Goal: Information Seeking & Learning: Check status

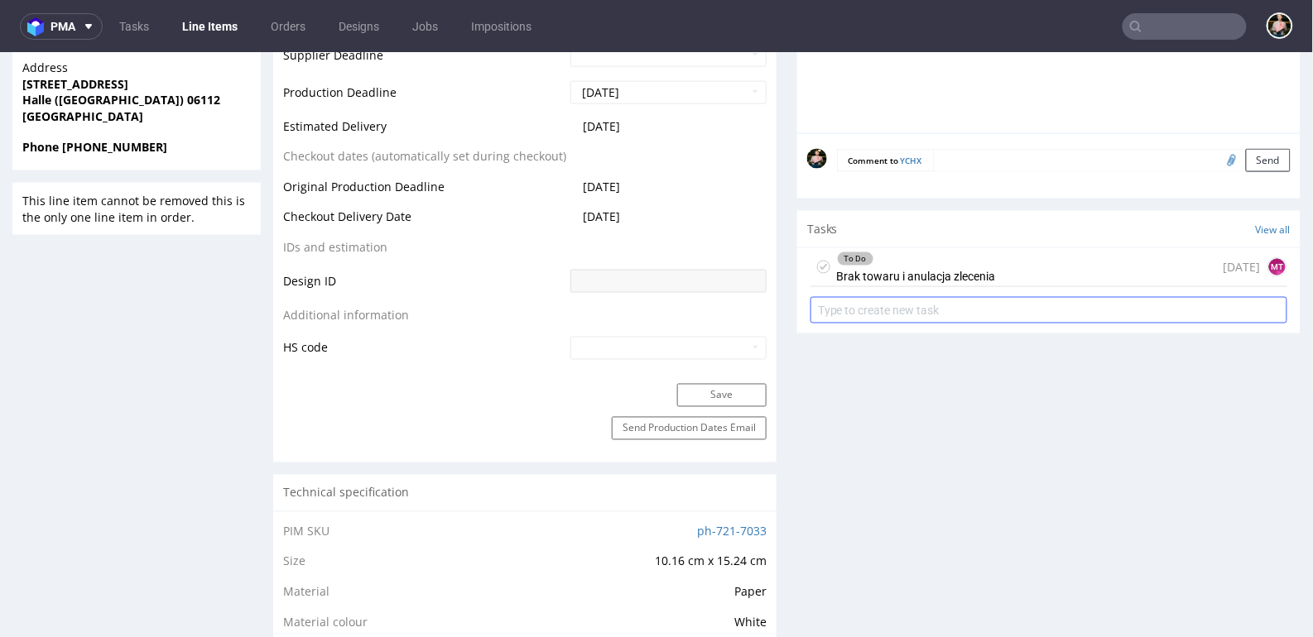
scroll to position [689, 0]
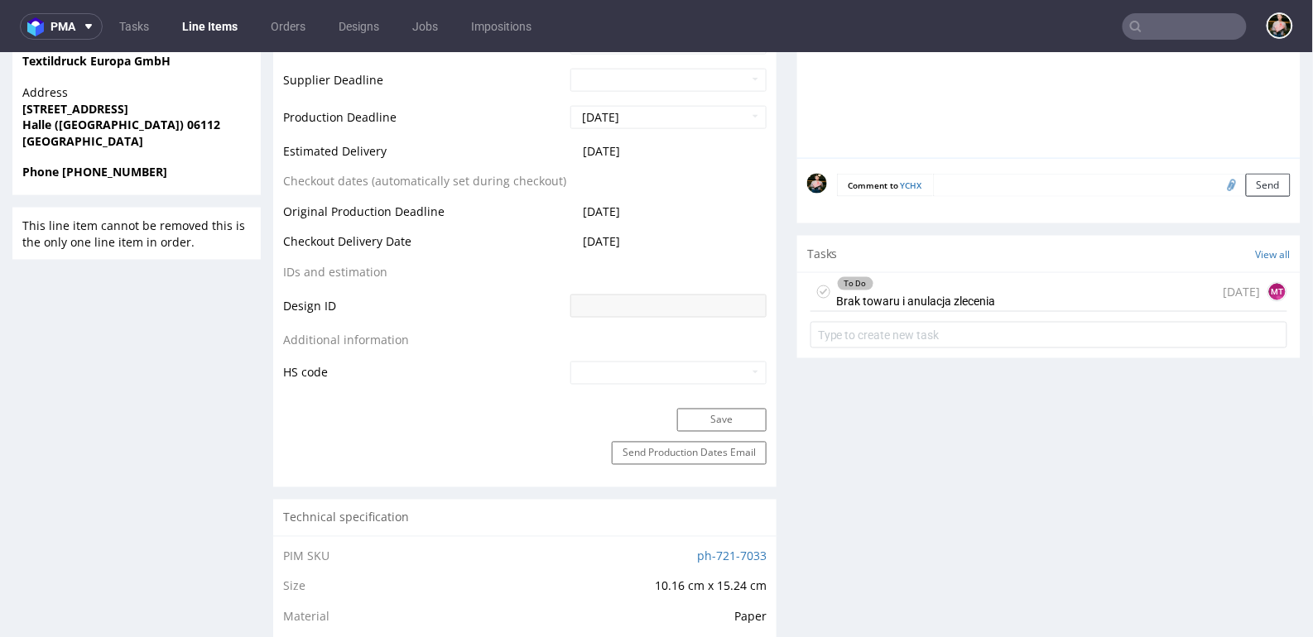
click at [1042, 295] on div "To Do Brak towaru i anulacja zlecenia 2 months ago MT" at bounding box center [1049, 291] width 477 height 39
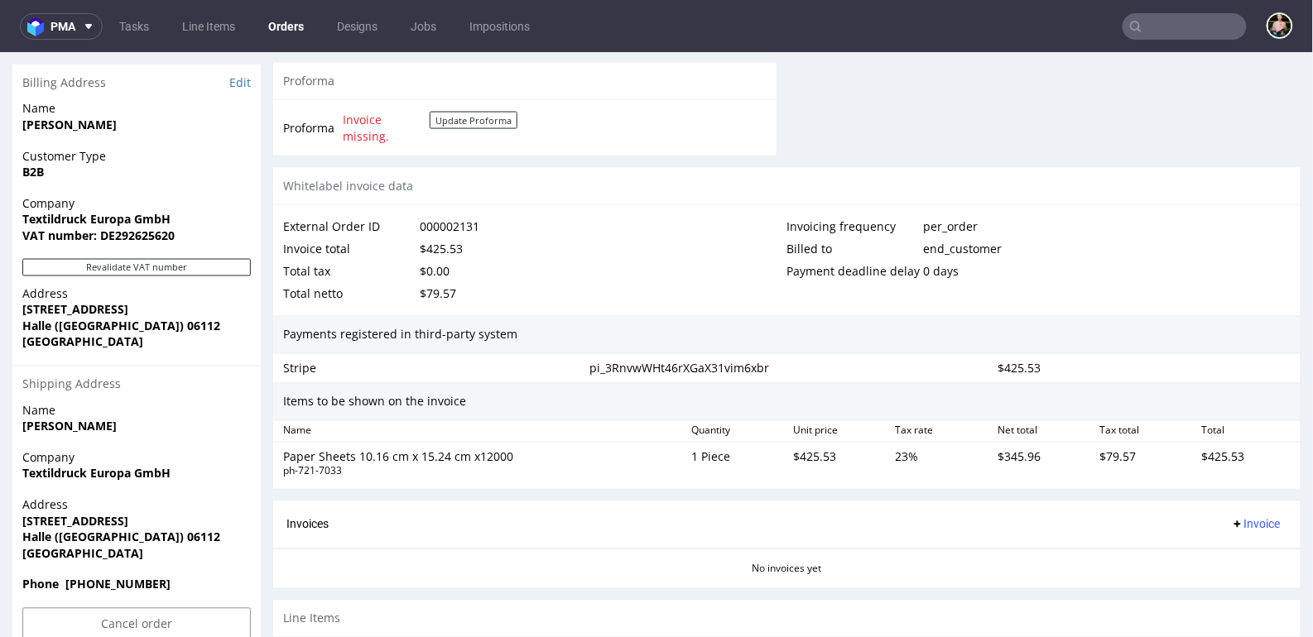
scroll to position [854, 0]
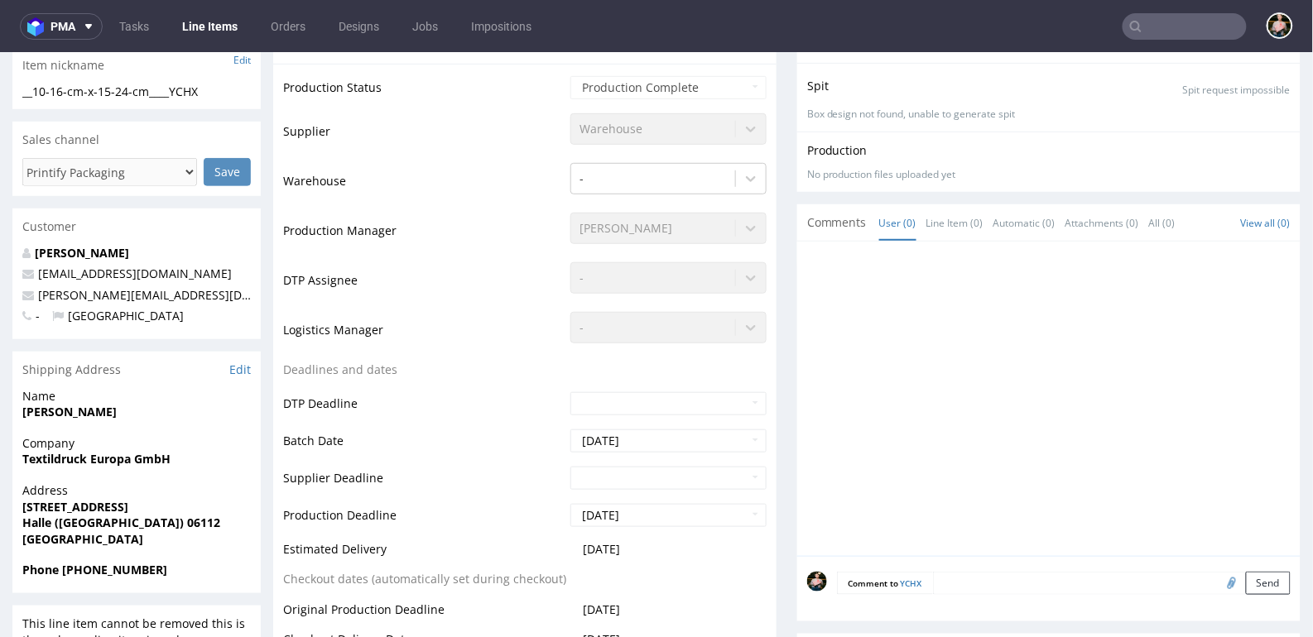
scroll to position [593, 0]
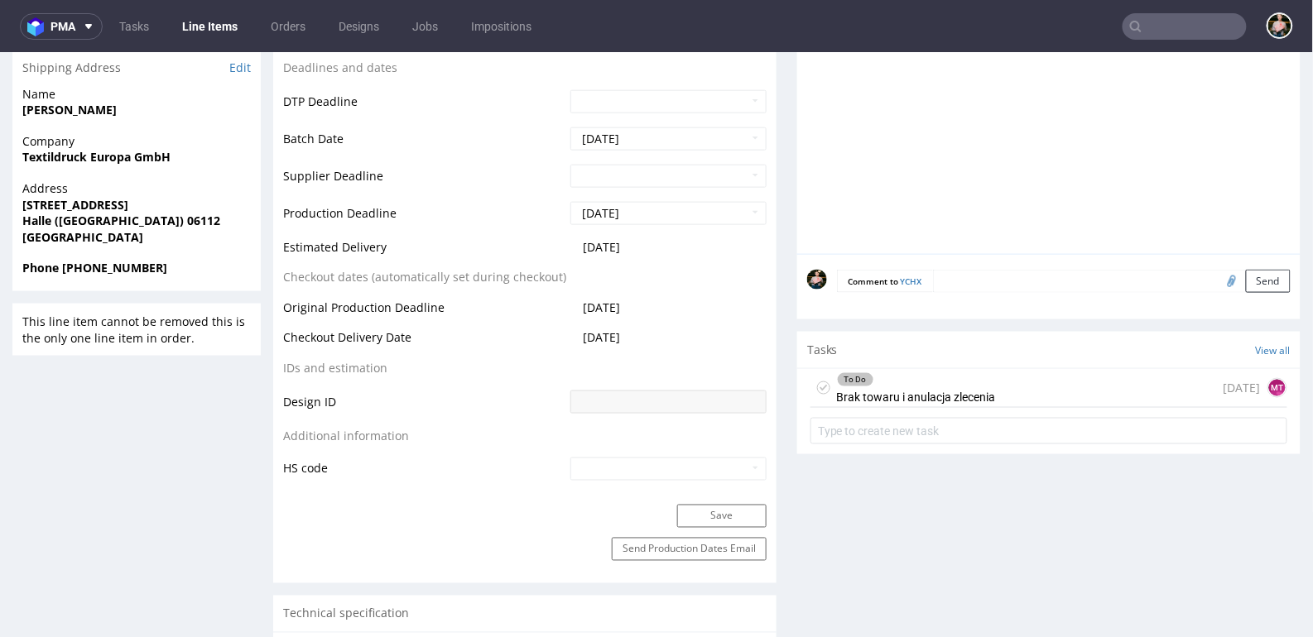
click at [969, 393] on div "To Do Brak towaru i anulacja zlecenia" at bounding box center [916, 387] width 159 height 38
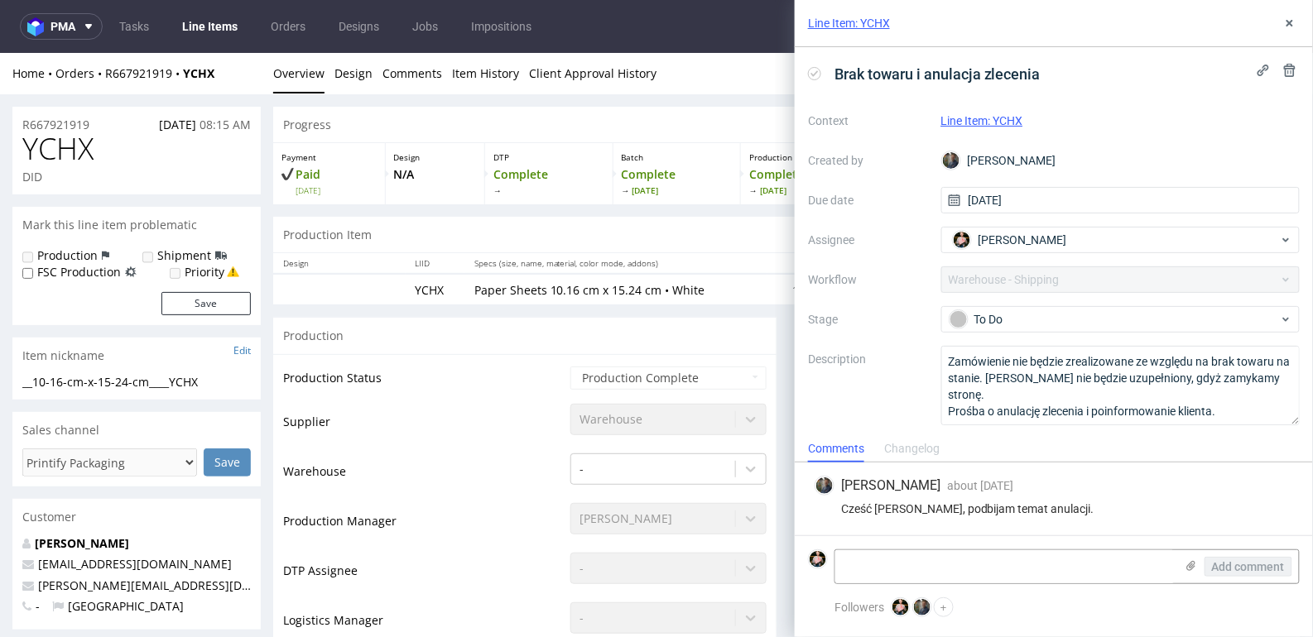
click at [915, 449] on div "Changelog" at bounding box center [911, 449] width 55 height 26
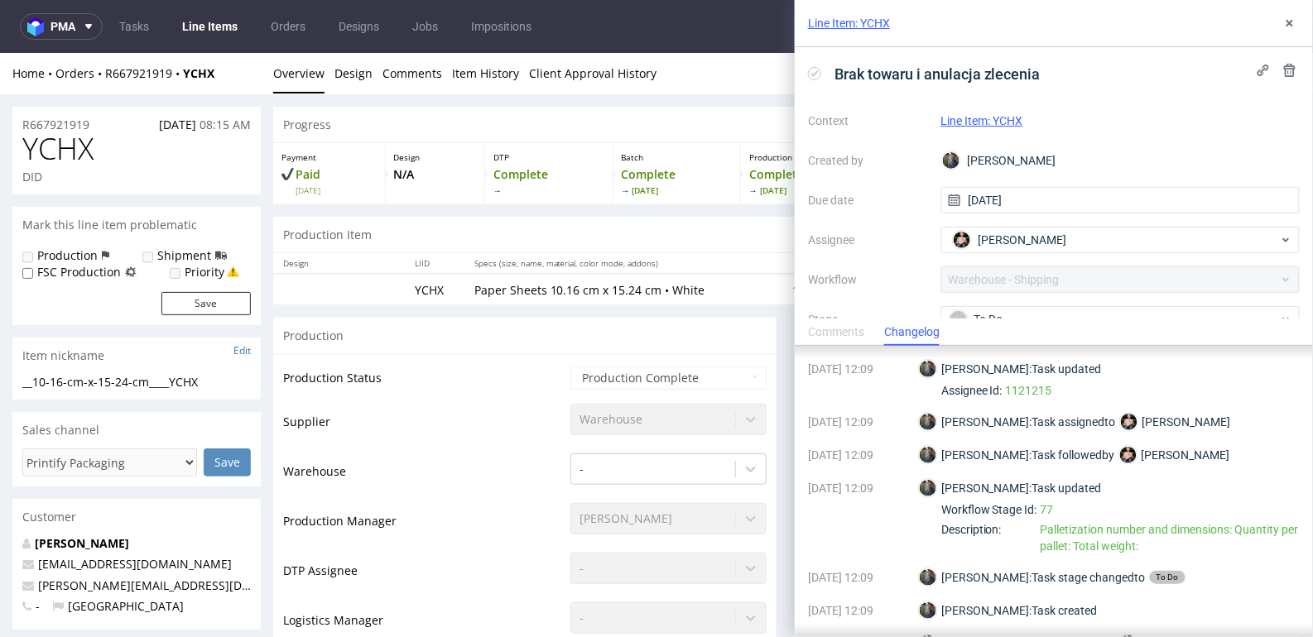
scroll to position [251, 0]
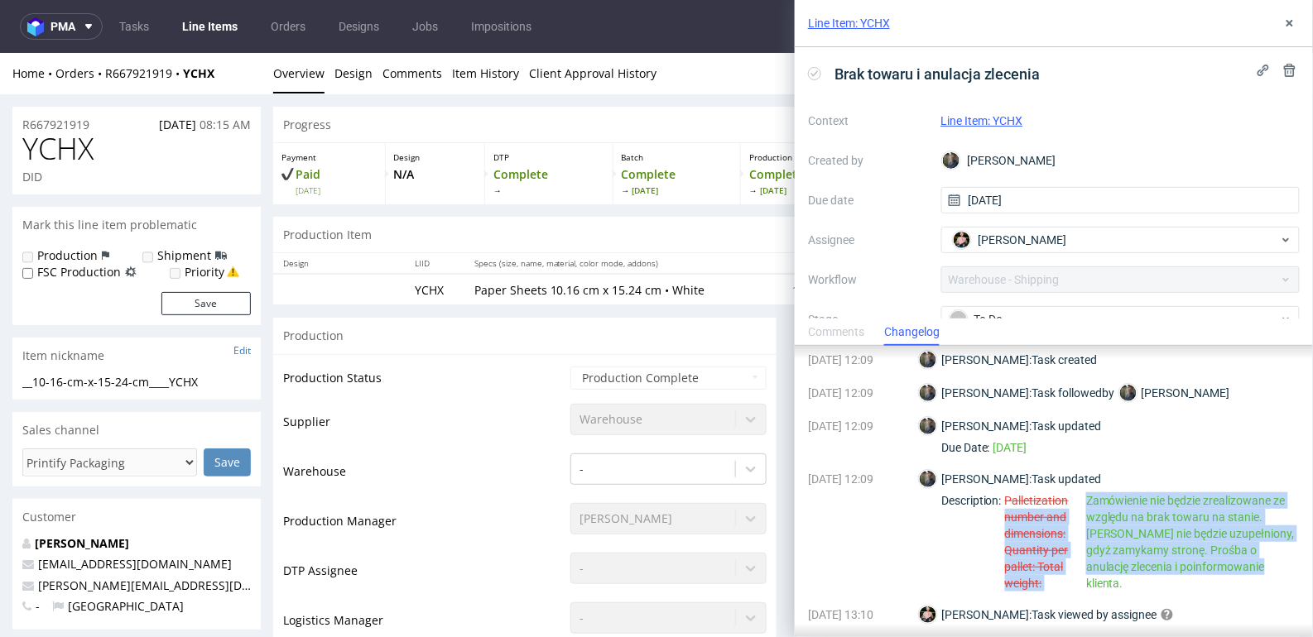
drag, startPoint x: 1234, startPoint y: 570, endPoint x: 1089, endPoint y: 499, distance: 161.4
click at [1089, 499] on div "Palletization number and dimensions: Quantity per pallet: Total weight: Zamówie…" at bounding box center [1152, 542] width 295 height 99
copy div "number and dimensions: Quantity per pallet: Total weight: Zamówienie nie będzie…"
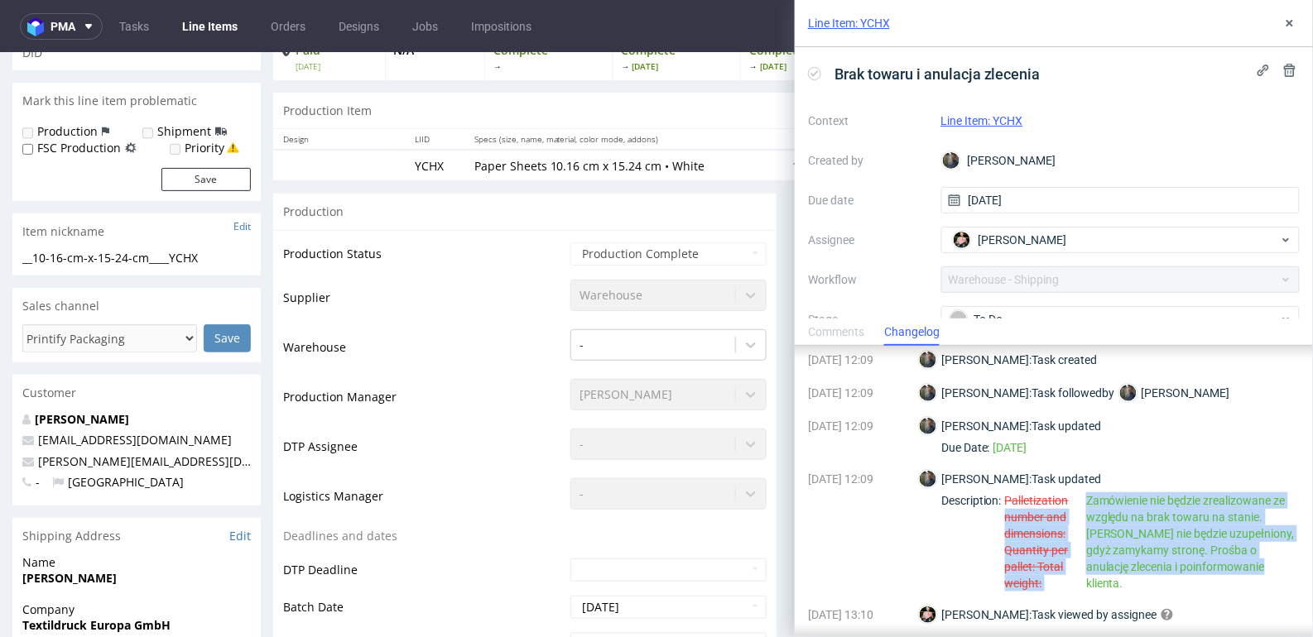
scroll to position [149, 0]
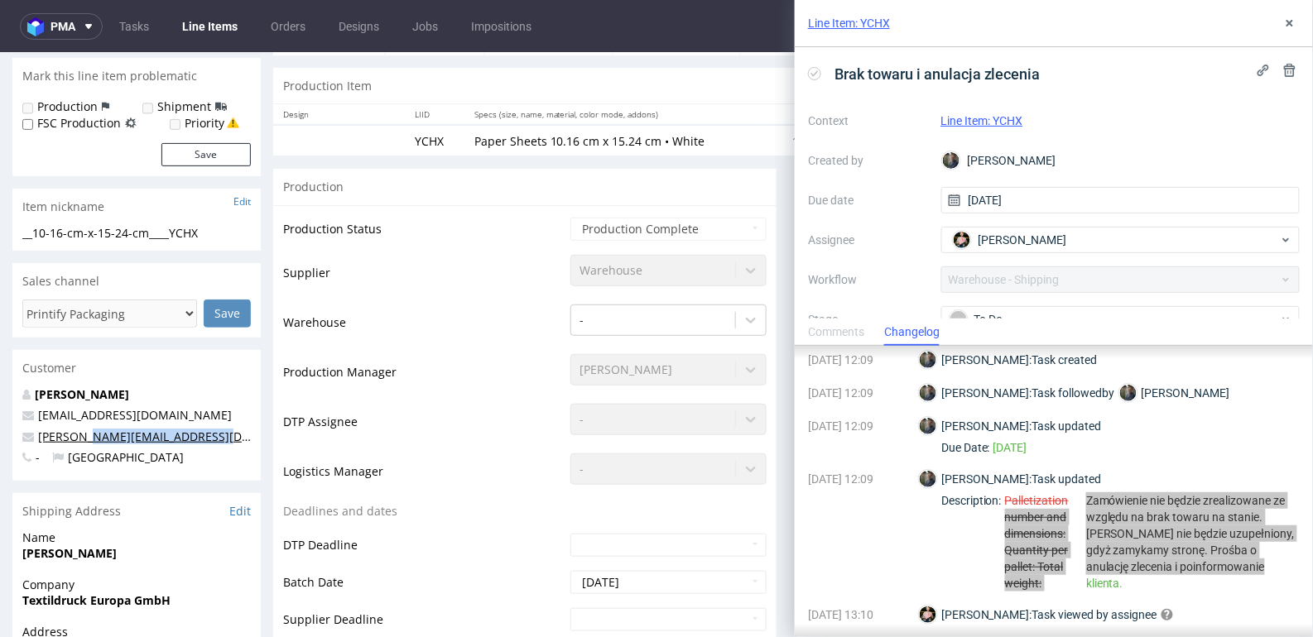
drag, startPoint x: 212, startPoint y: 433, endPoint x: 88, endPoint y: 436, distance: 124.2
click at [88, 436] on p "c.rudat@textildruck-europa.de" at bounding box center [136, 436] width 229 height 17
copy link "textildruck-europa.de"
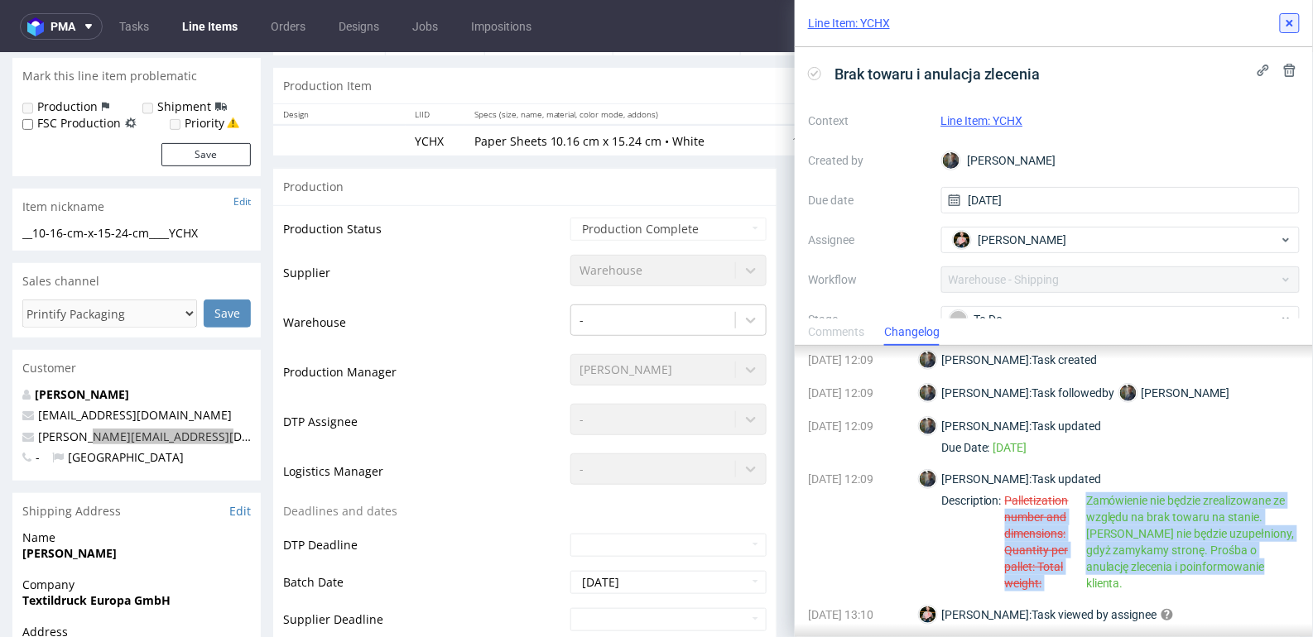
click at [1294, 21] on icon at bounding box center [1289, 23] width 13 height 13
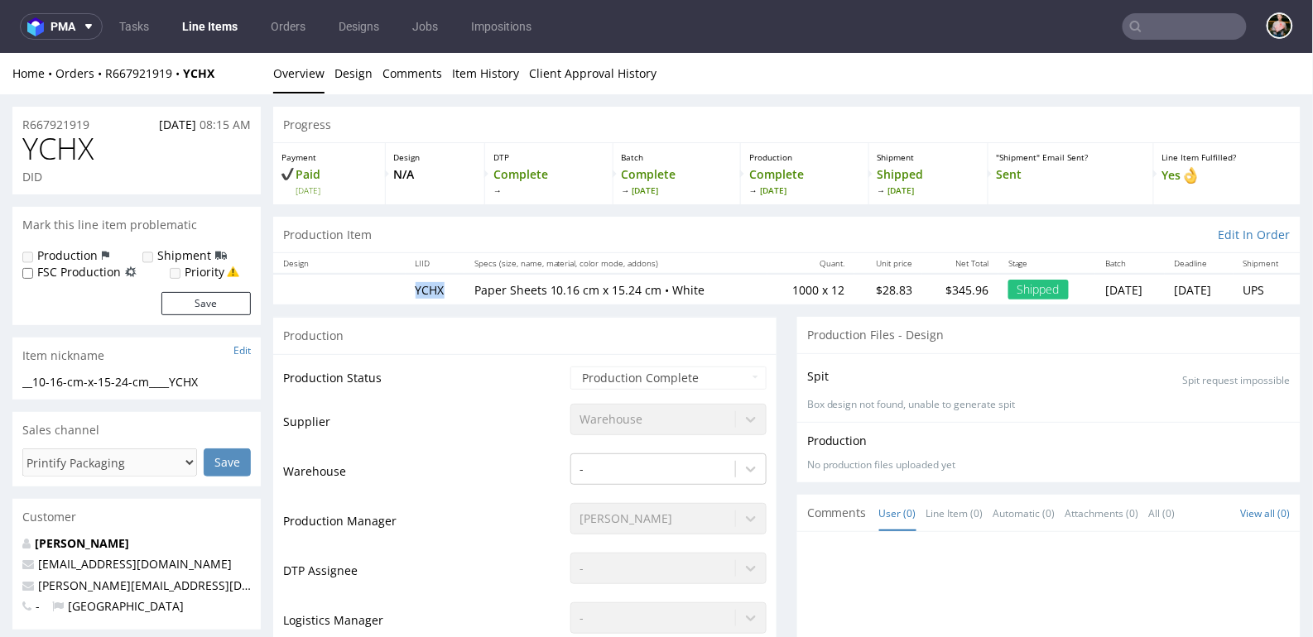
drag, startPoint x: 450, startPoint y: 291, endPoint x: 411, endPoint y: 285, distance: 39.3
click at [411, 285] on td "YCHX" at bounding box center [435, 288] width 59 height 31
copy td "YCHX"
drag, startPoint x: 535, startPoint y: 467, endPoint x: 525, endPoint y: 455, distance: 15.3
click at [529, 464] on td "Warehouse" at bounding box center [424, 476] width 283 height 50
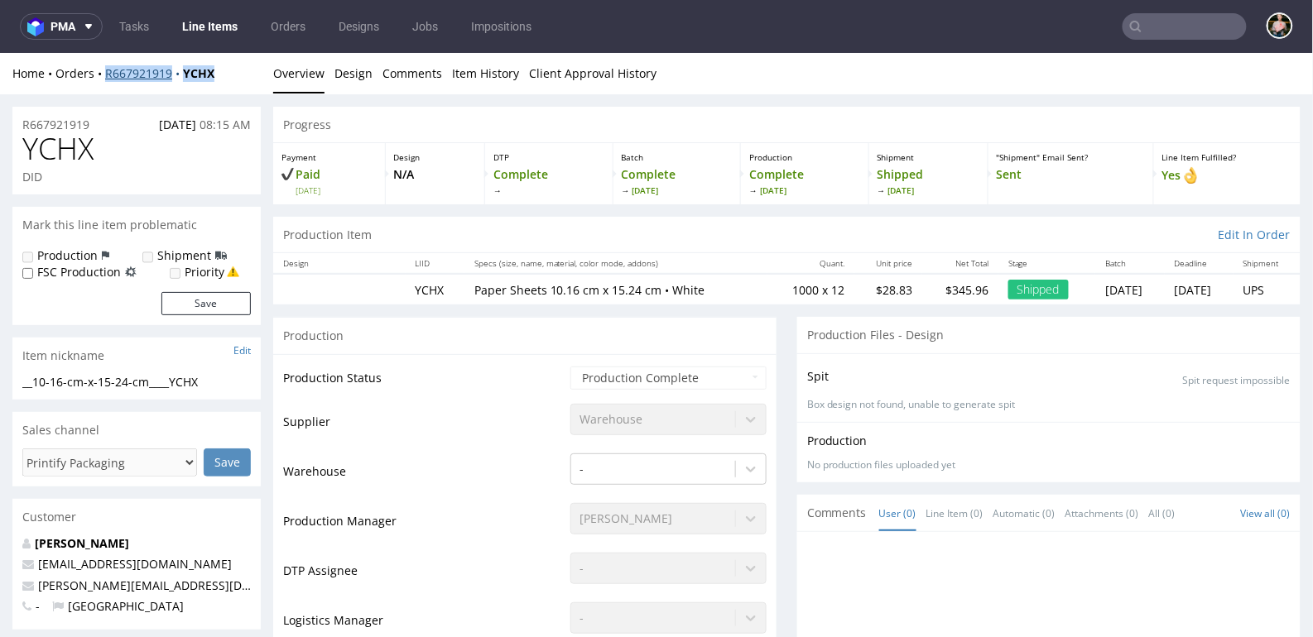
drag, startPoint x: 227, startPoint y: 72, endPoint x: 106, endPoint y: 72, distance: 120.9
click at [106, 72] on div "Home Orders R667921919 YCHX" at bounding box center [136, 73] width 248 height 17
copy div "R667921919 YCHX"
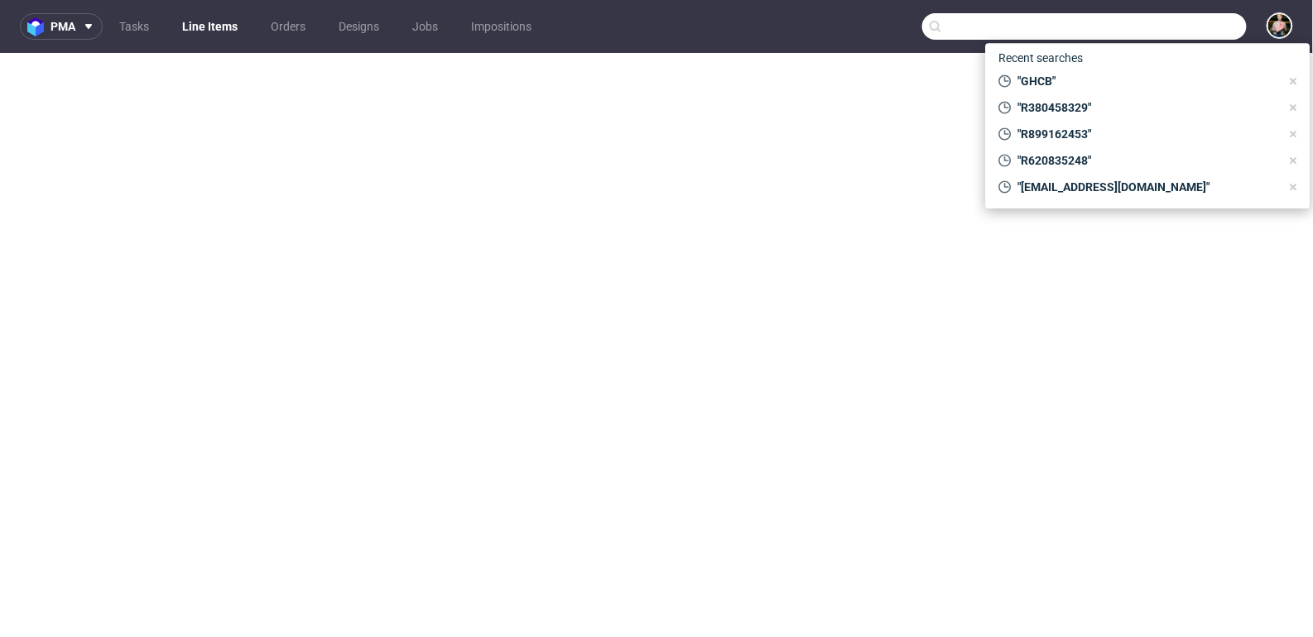
click at [1165, 31] on input "text" at bounding box center [1084, 26] width 325 height 26
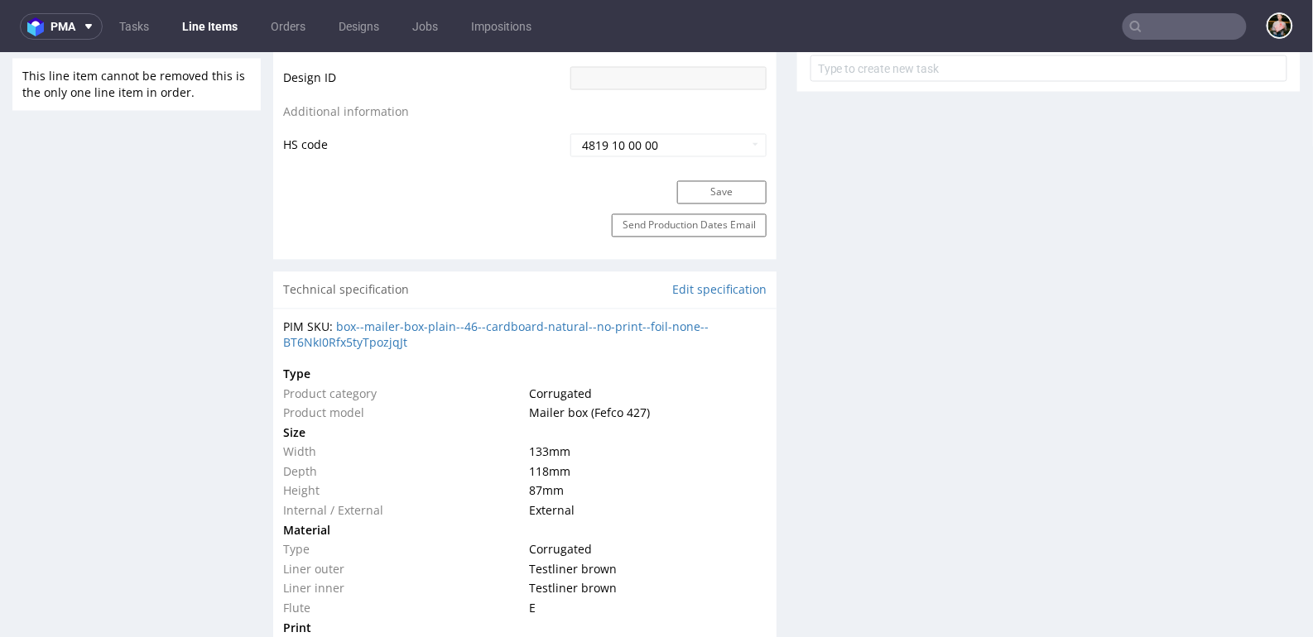
scroll to position [101, 0]
click at [1164, 19] on input "text" at bounding box center [1185, 26] width 124 height 26
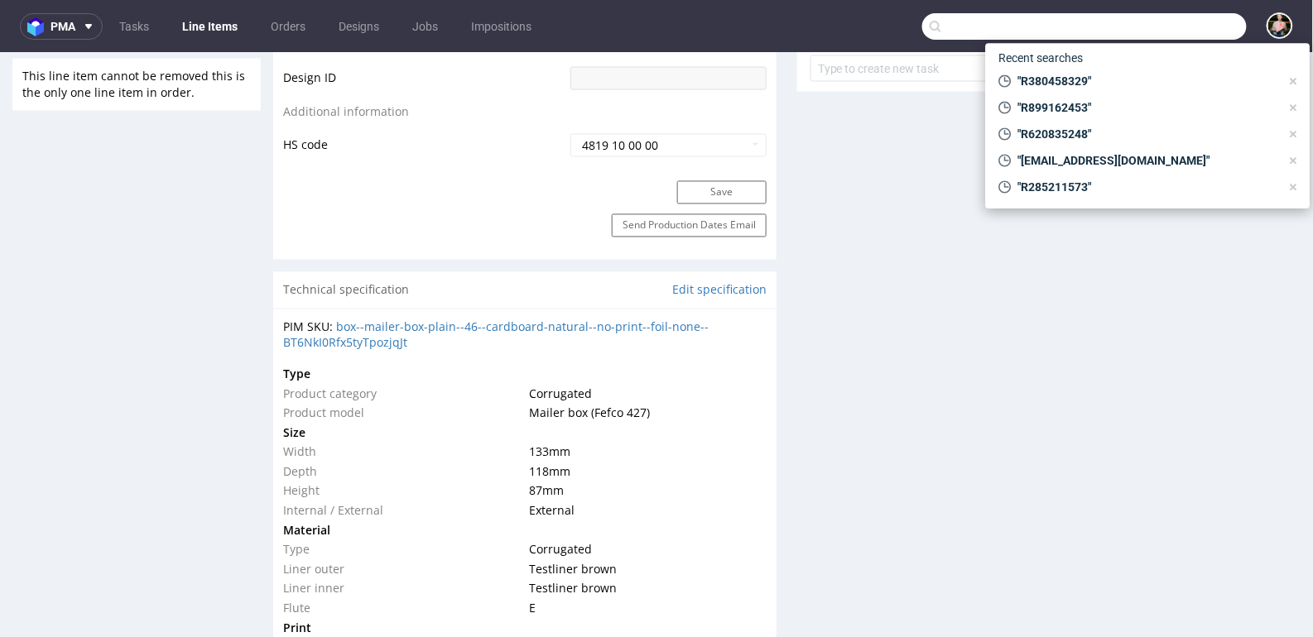
paste input "arild@kameratori.fi"
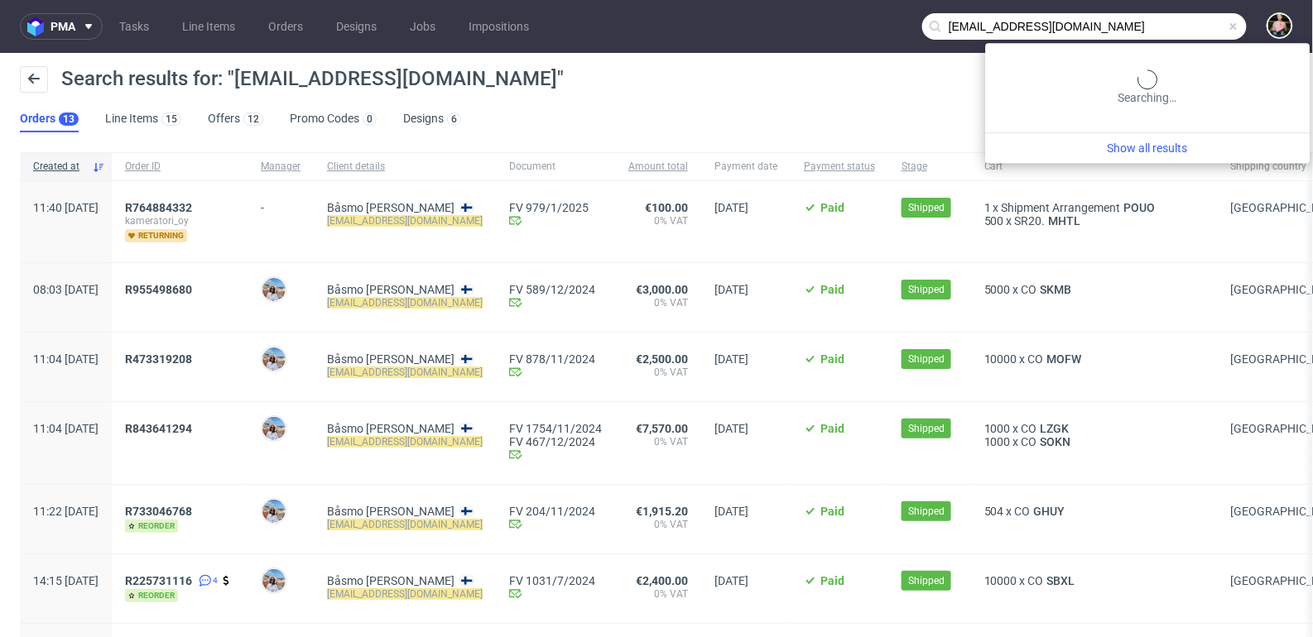
click at [1149, 22] on input "arild@kameratori.fi" at bounding box center [1084, 26] width 325 height 26
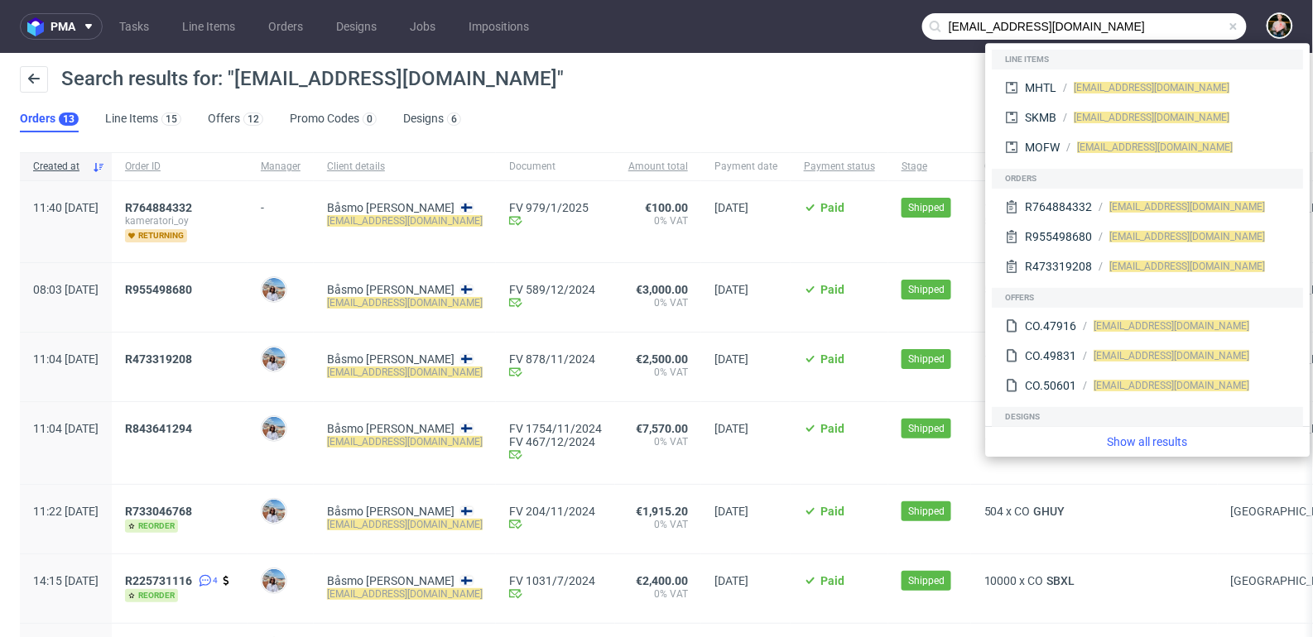
click at [945, 17] on input "arild@kameratori.fi" at bounding box center [1084, 26] width 325 height 26
drag, startPoint x: 957, startPoint y: 23, endPoint x: 880, endPoint y: 17, distance: 77.3
click at [881, 18] on nav "pma Tasks Line Items Orders Designs Jobs Impositions arild@kameratori.fi" at bounding box center [656, 26] width 1313 height 53
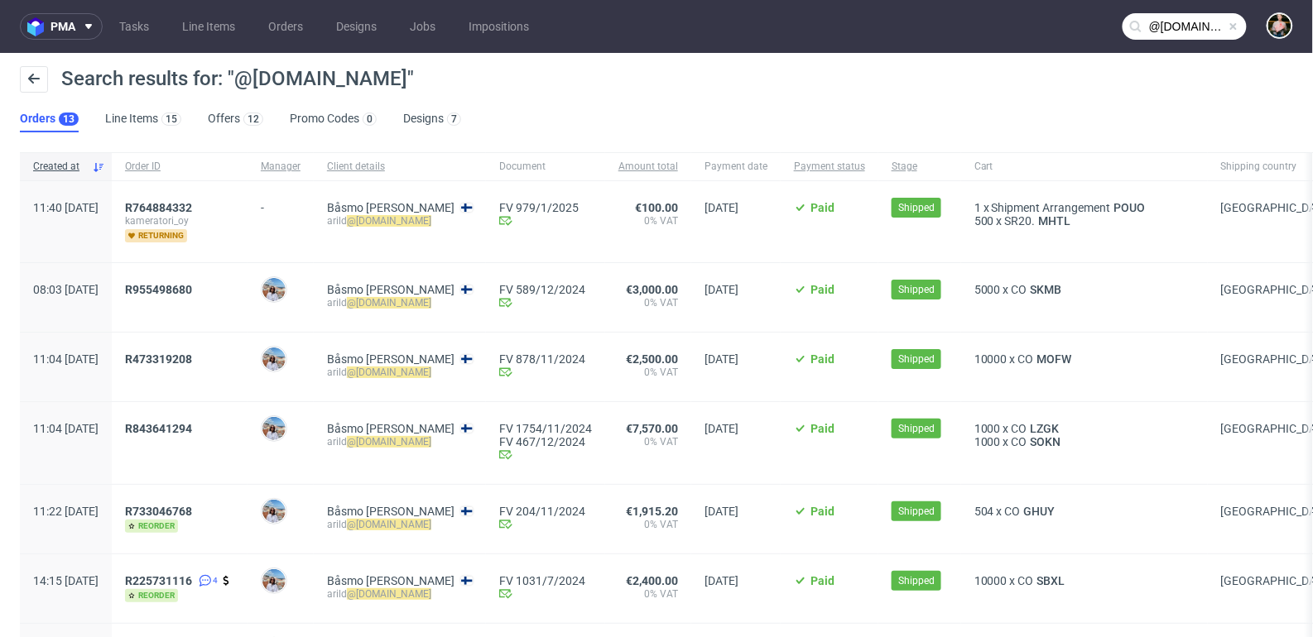
click at [1163, 25] on input "@kameratori.fi" at bounding box center [1185, 26] width 124 height 26
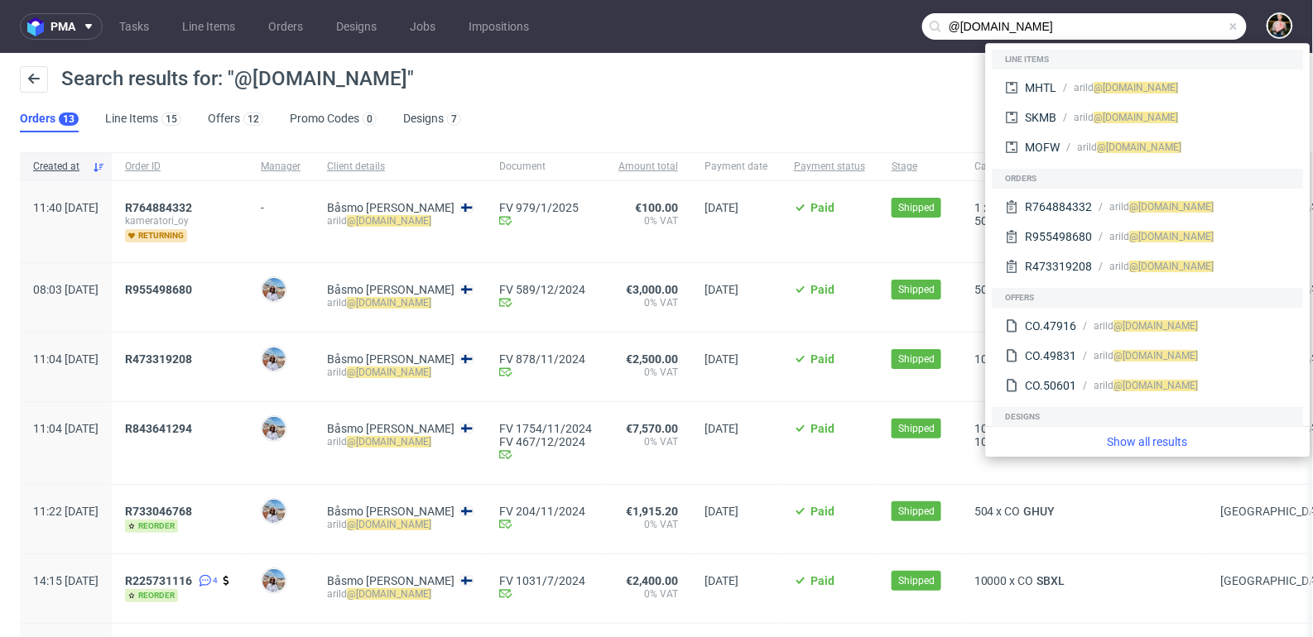
drag, startPoint x: 1156, startPoint y: 25, endPoint x: 931, endPoint y: 13, distance: 224.7
click at [931, 13] on input "@kameratori.fi" at bounding box center [1084, 26] width 325 height 26
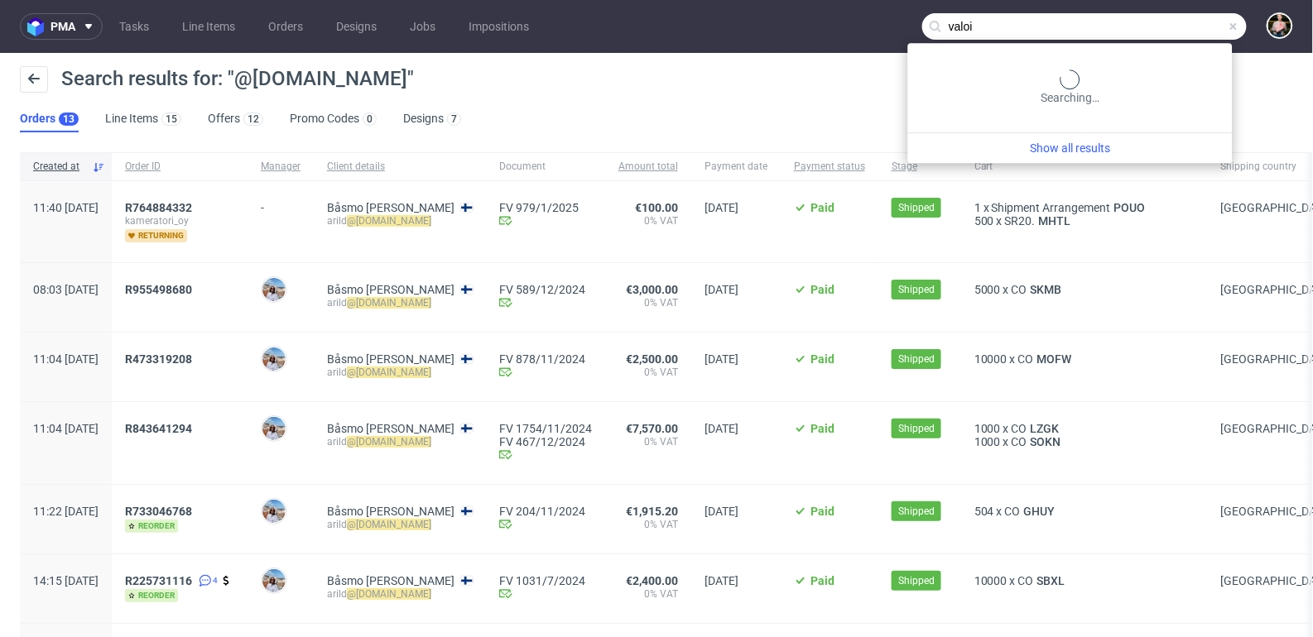
type input "valoi"
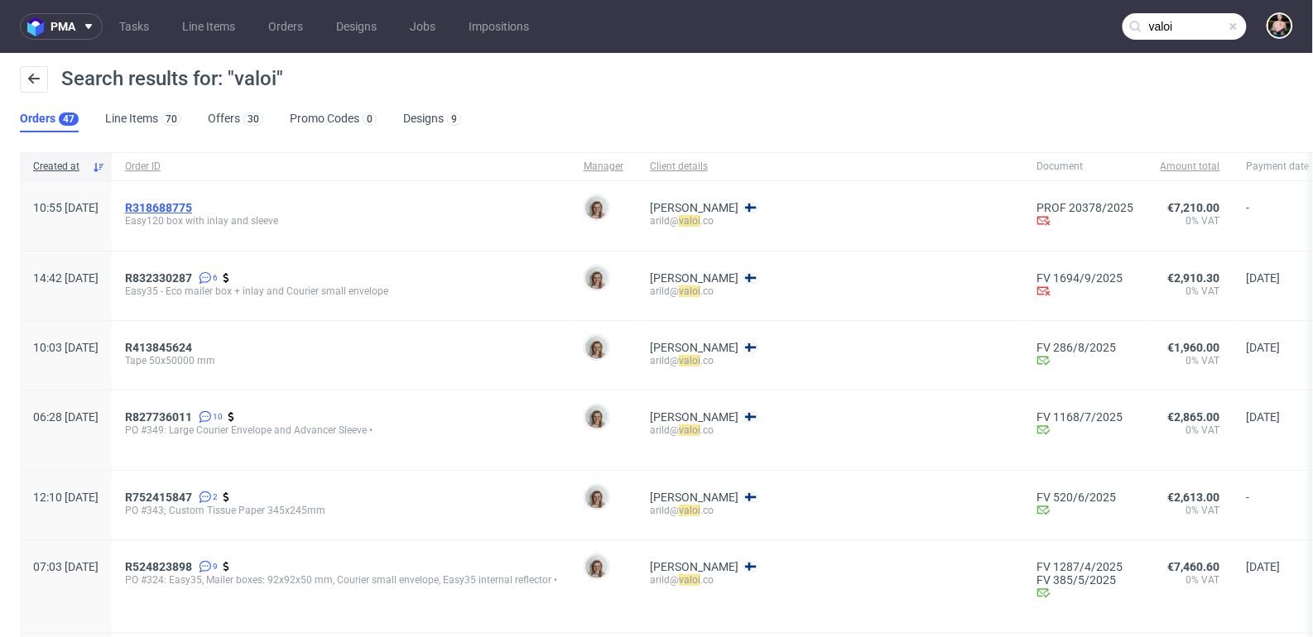
click at [192, 207] on span "R318688775" at bounding box center [158, 207] width 67 height 13
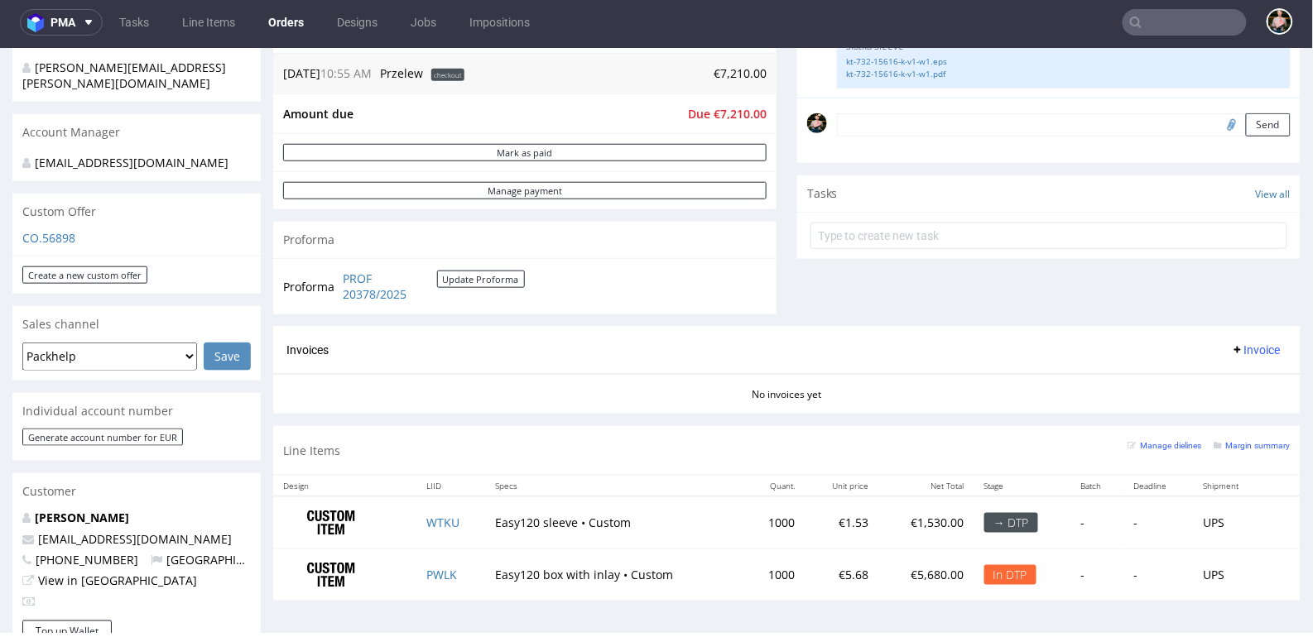
scroll to position [445, 0]
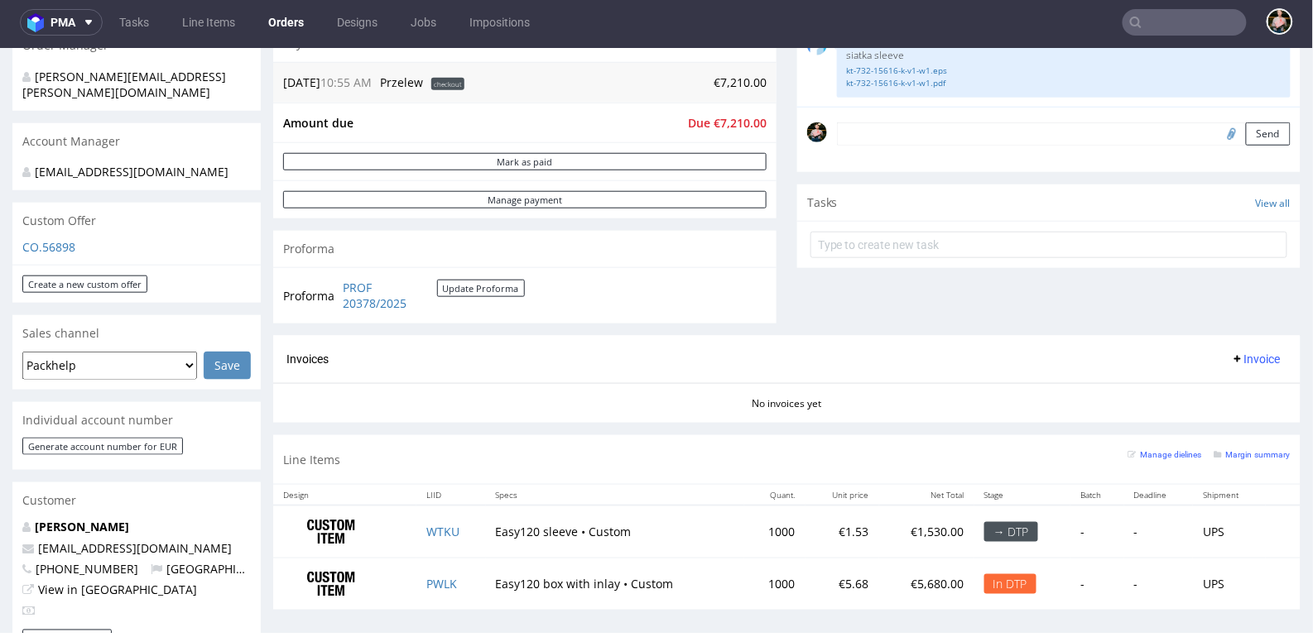
type input "valoi"
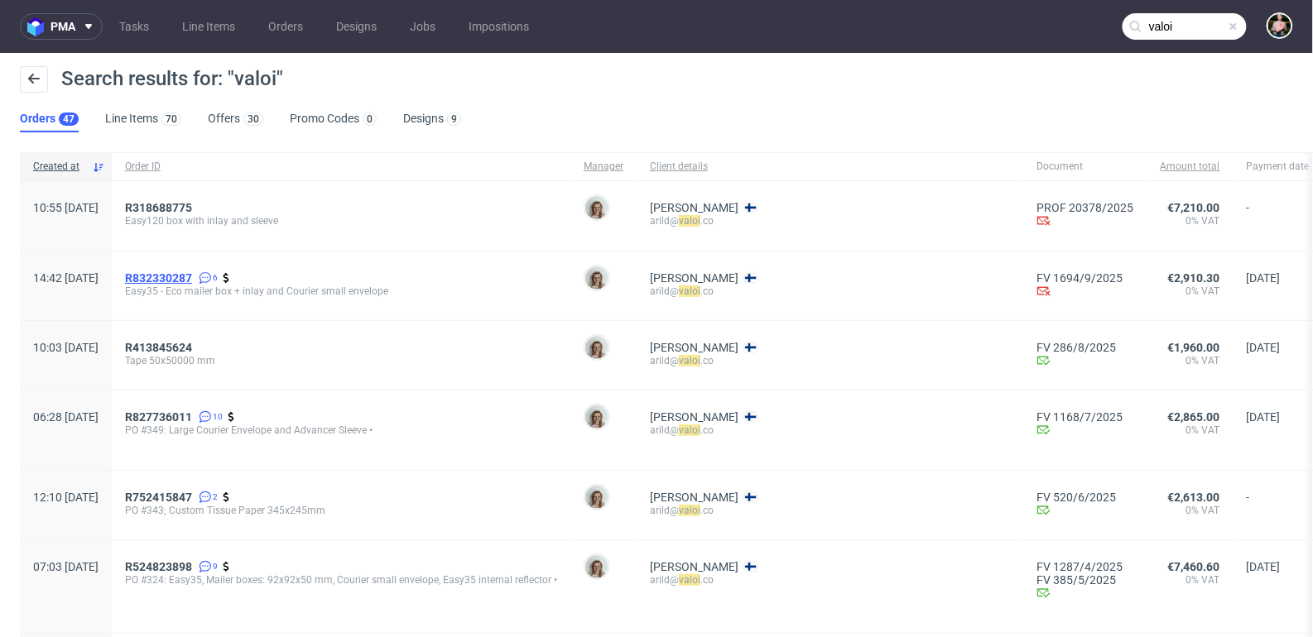
click at [192, 277] on span "R832330287" at bounding box center [158, 278] width 67 height 13
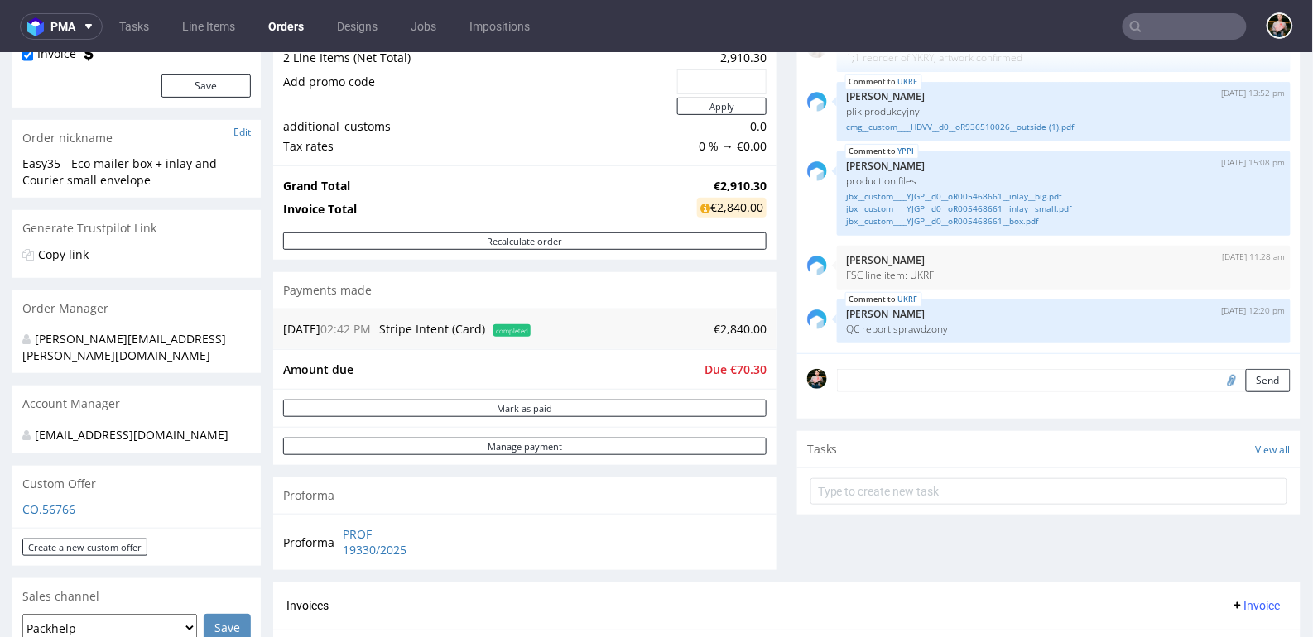
scroll to position [64, 0]
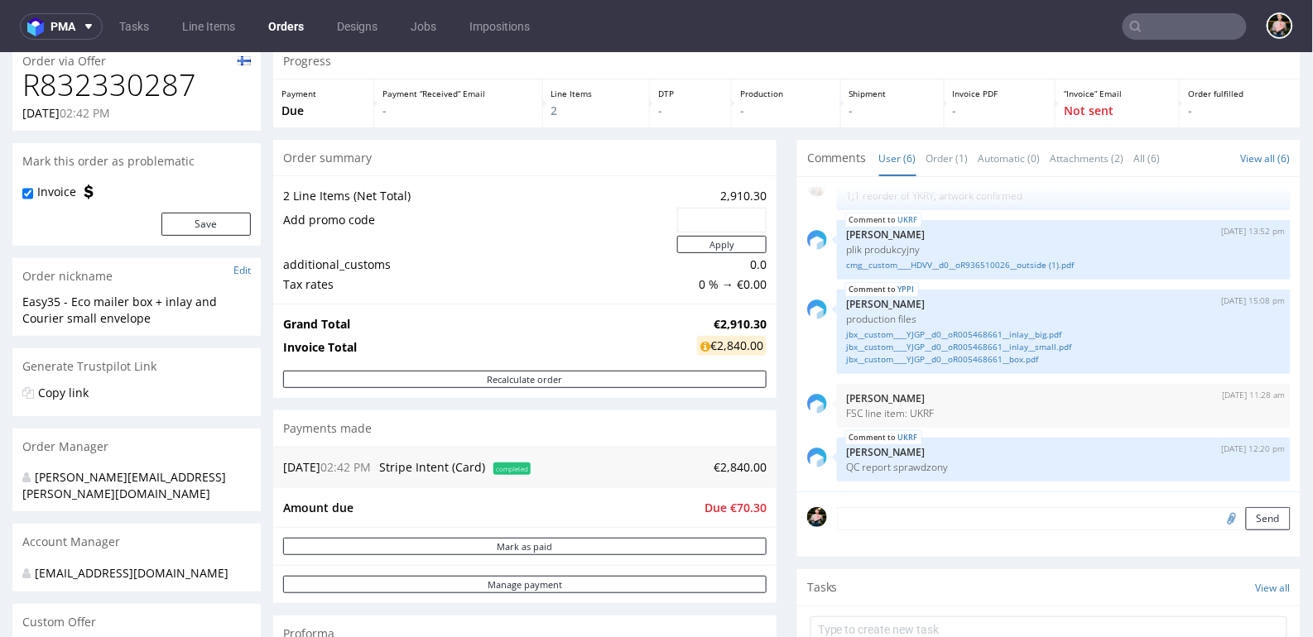
type input "valoi"
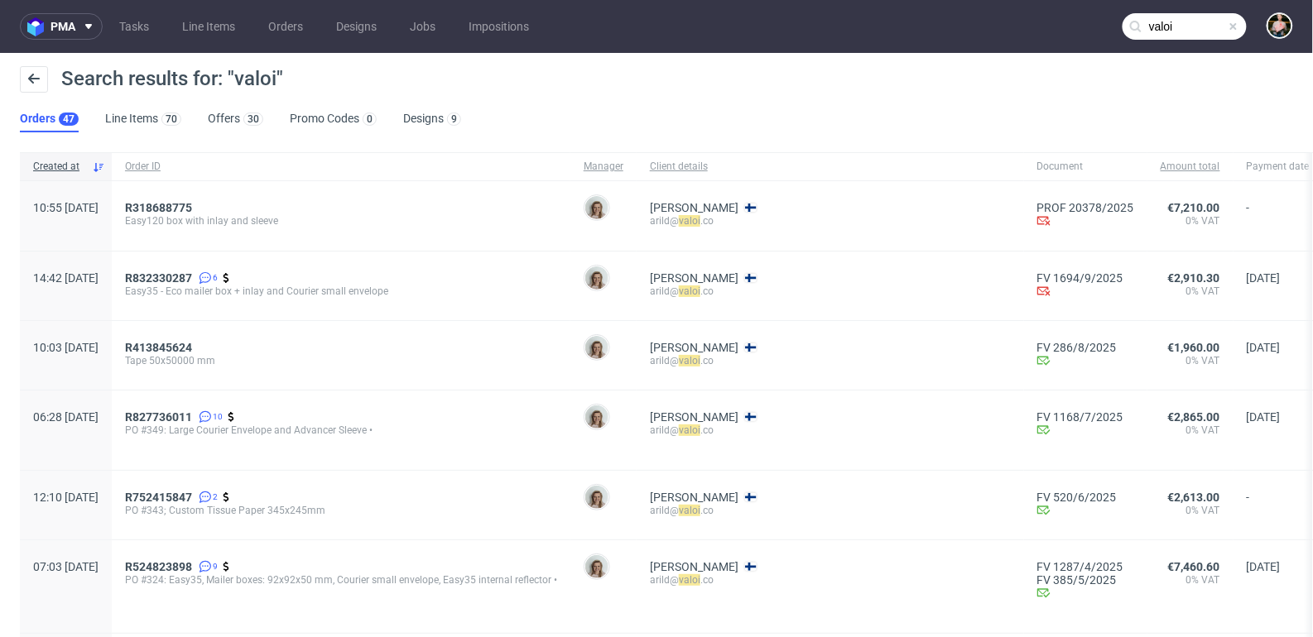
scroll to position [1, 0]
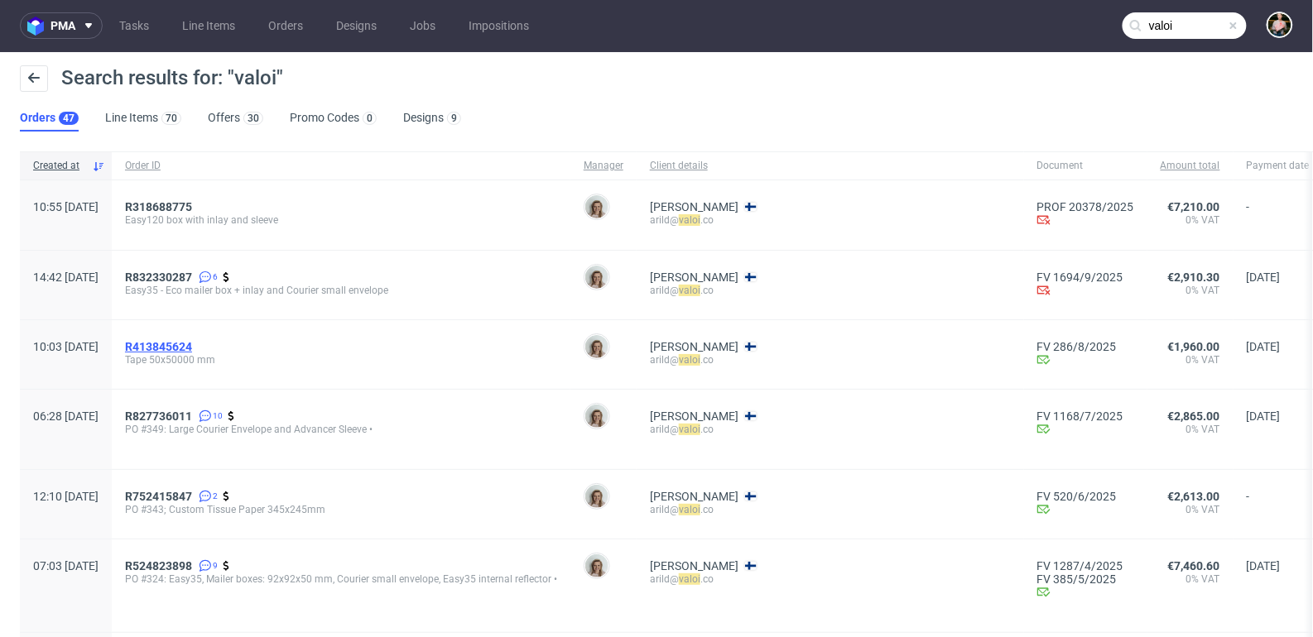
click at [192, 340] on span "R413845624" at bounding box center [158, 346] width 67 height 13
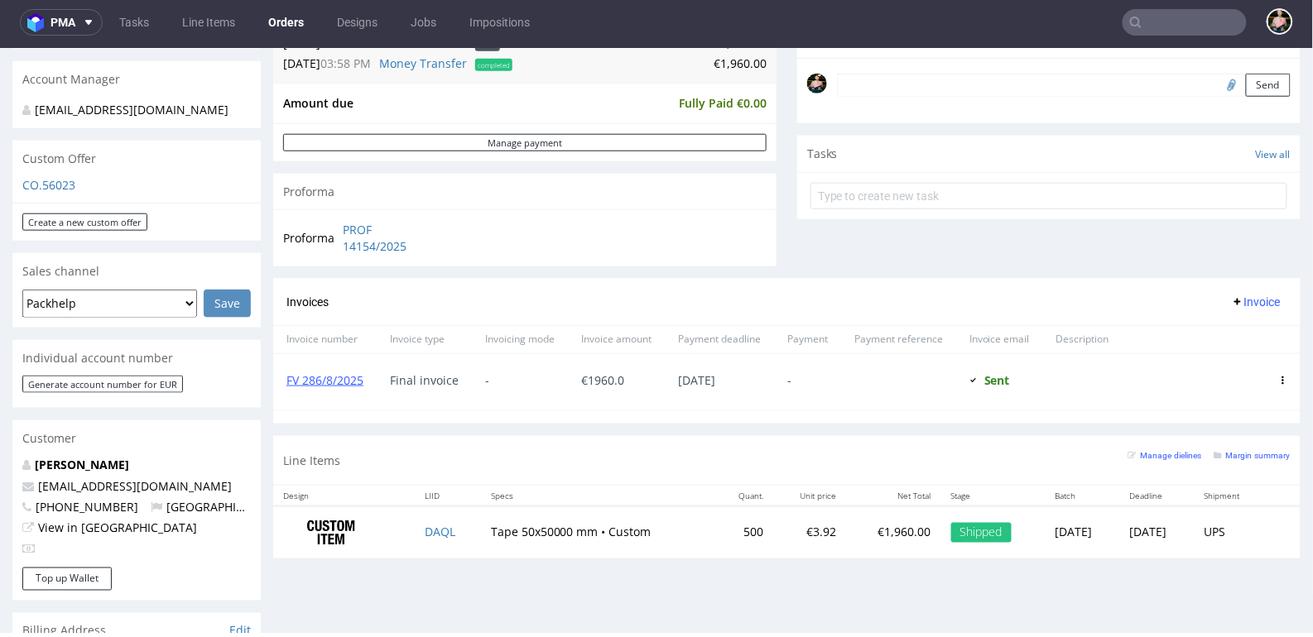
scroll to position [510, 0]
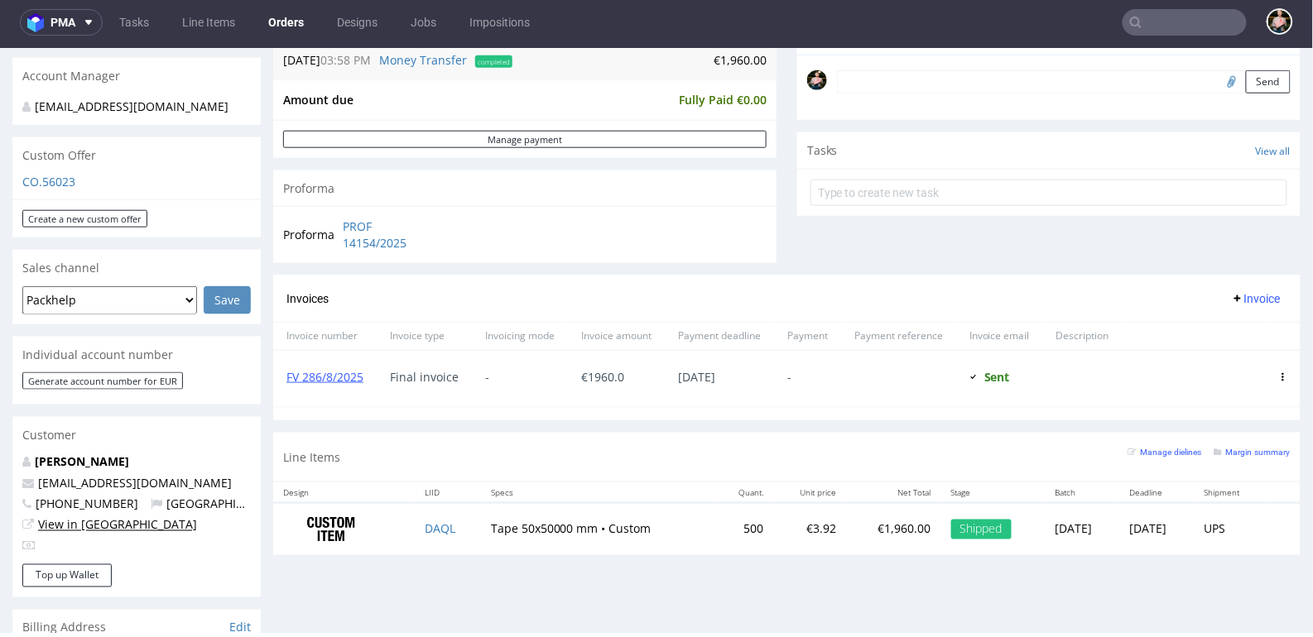
click at [60, 517] on link "View in Hubspot" at bounding box center [117, 525] width 159 height 16
click at [1184, 22] on input "text" at bounding box center [1185, 22] width 124 height 26
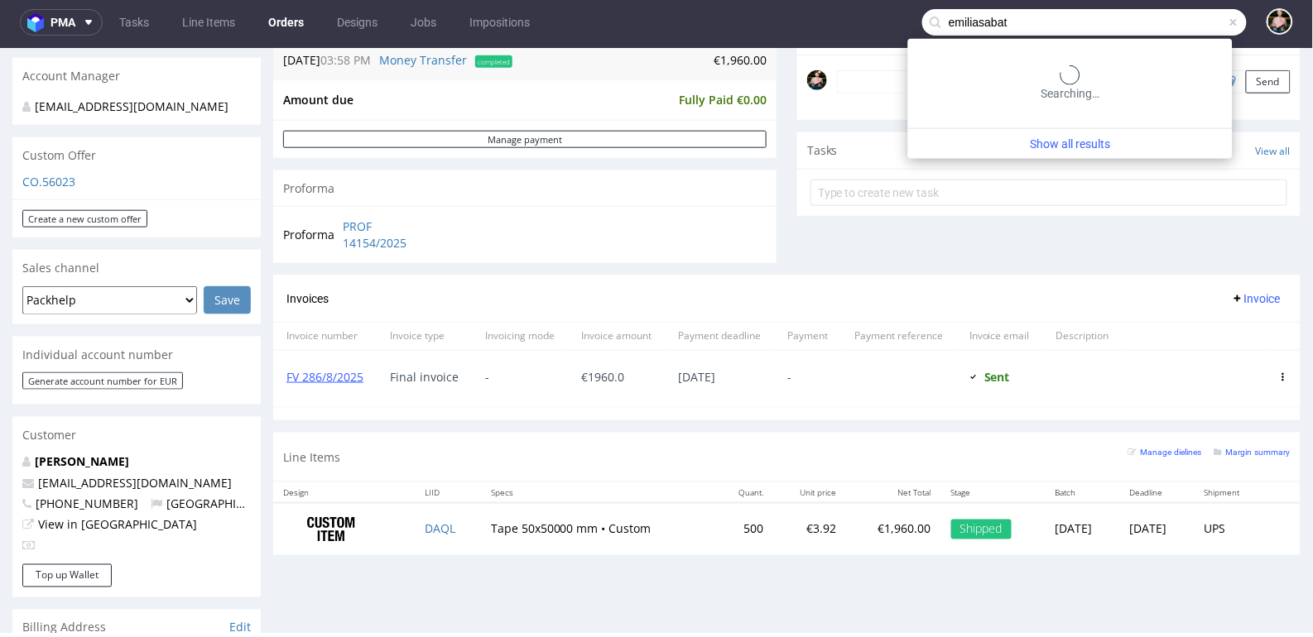
type input "emiliasabat"
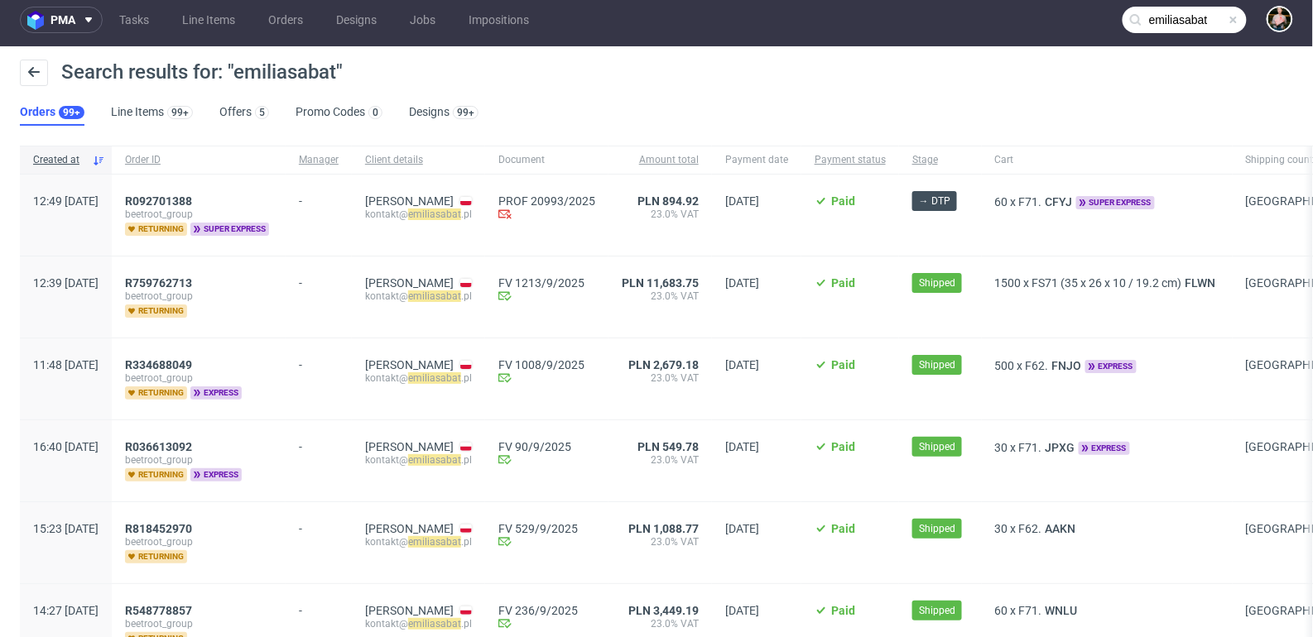
scroll to position [8, 0]
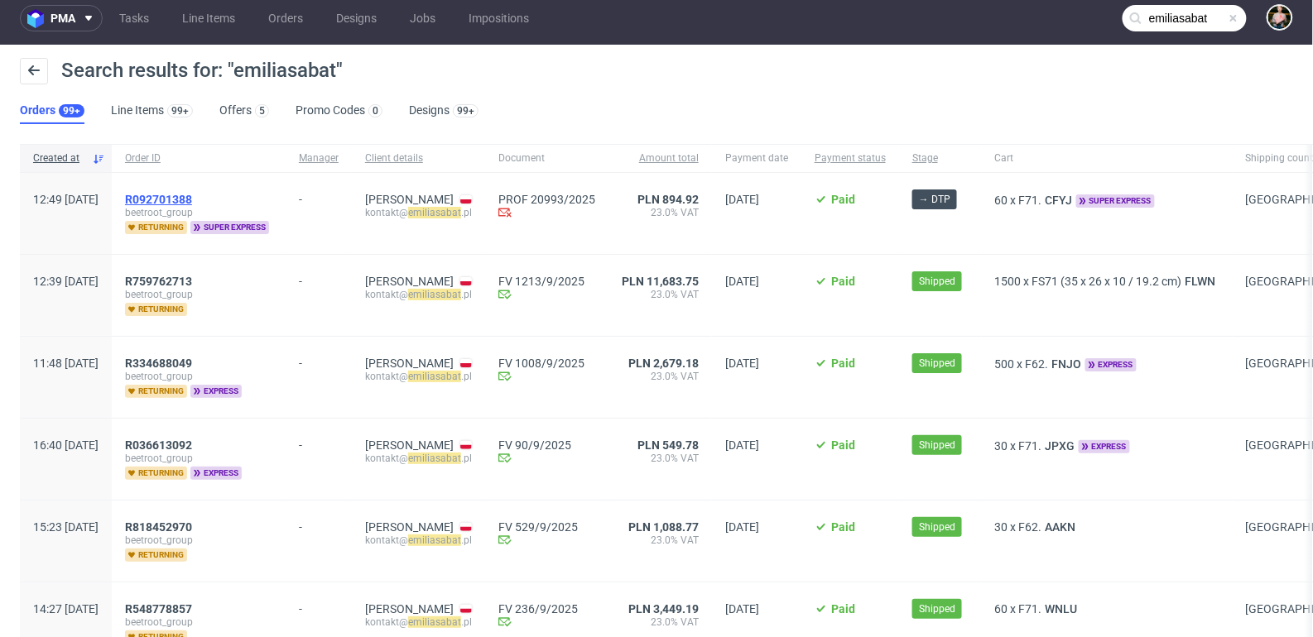
click at [192, 200] on span "R092701388" at bounding box center [158, 199] width 67 height 13
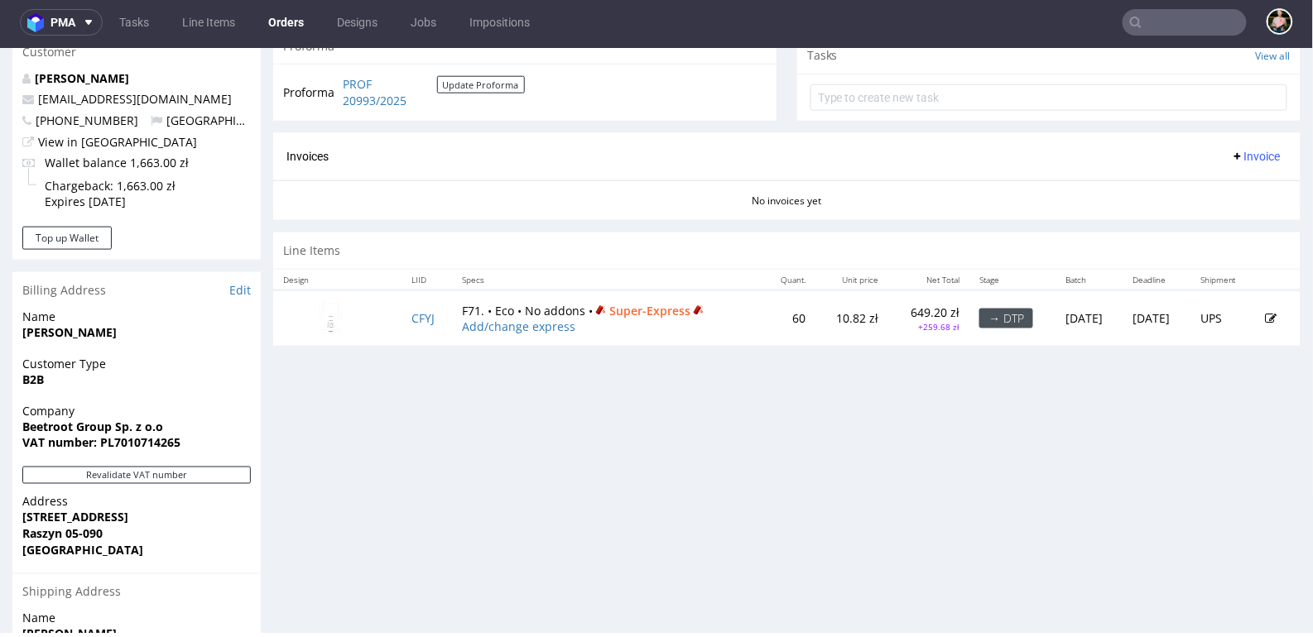
scroll to position [417, 0]
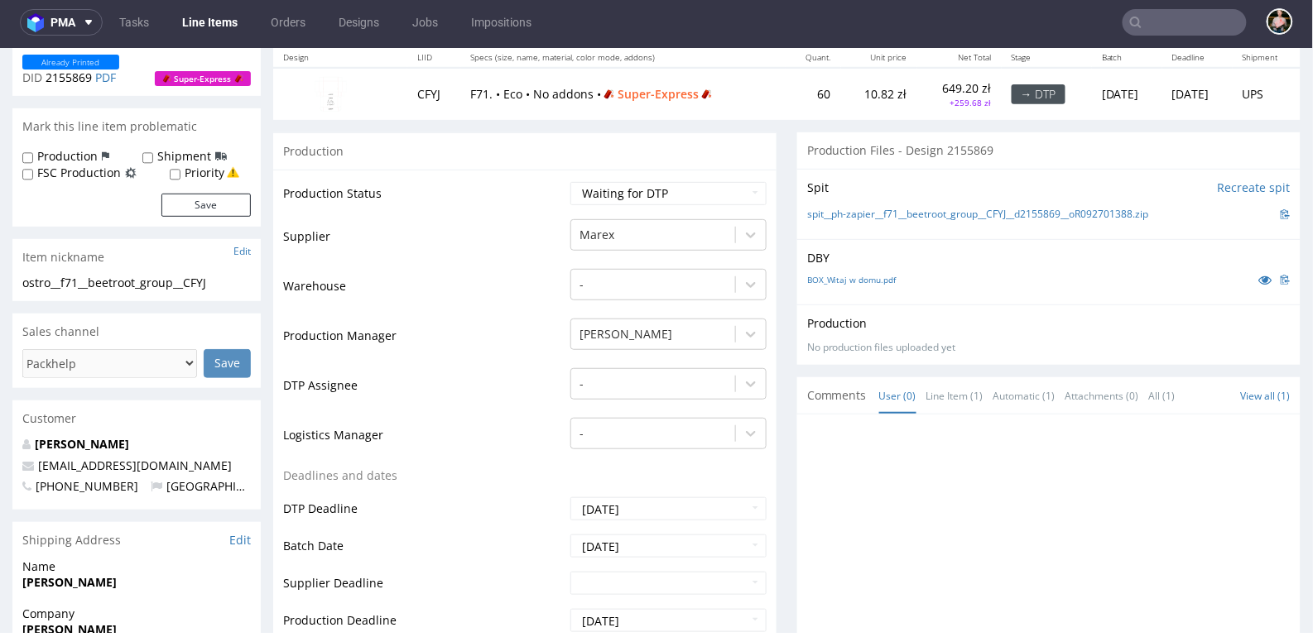
scroll to position [203, 0]
click at [499, 322] on td "Production Manager" at bounding box center [424, 340] width 283 height 50
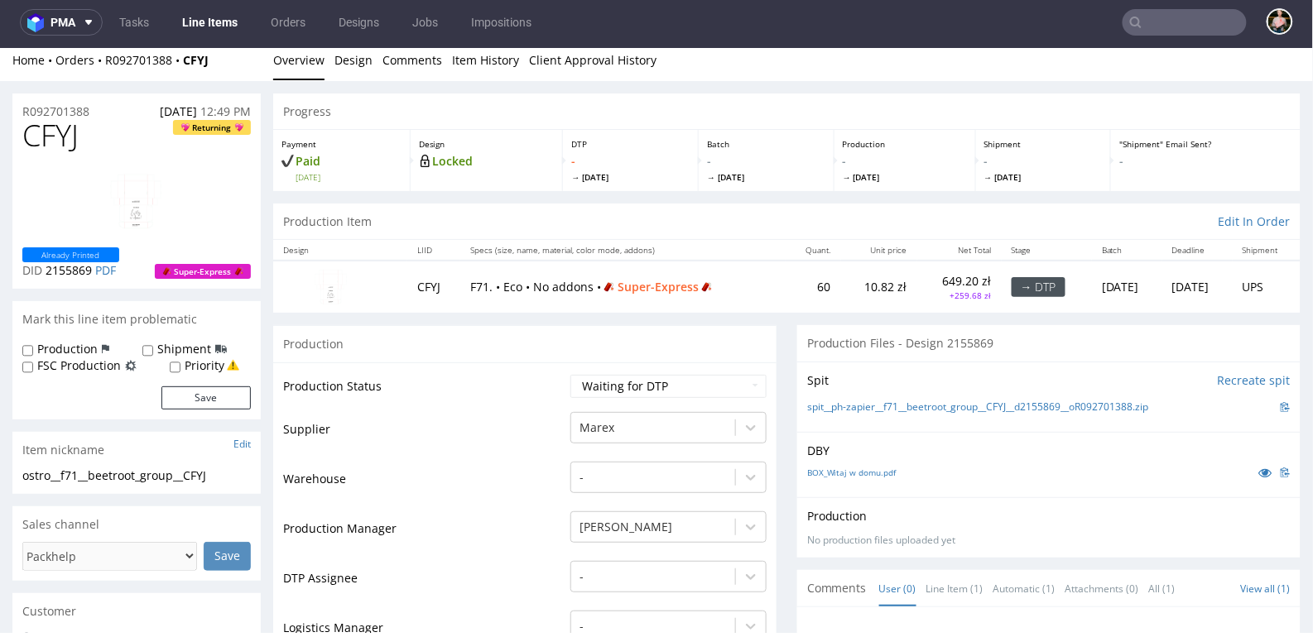
scroll to position [8, 0]
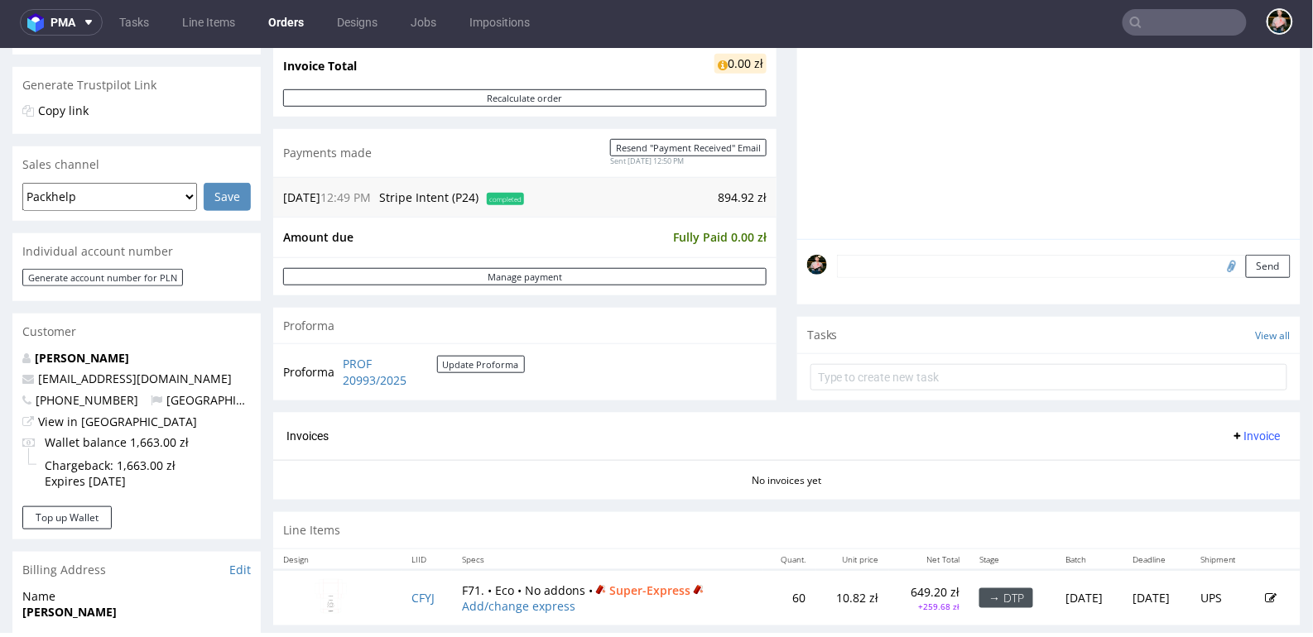
scroll to position [326, 0]
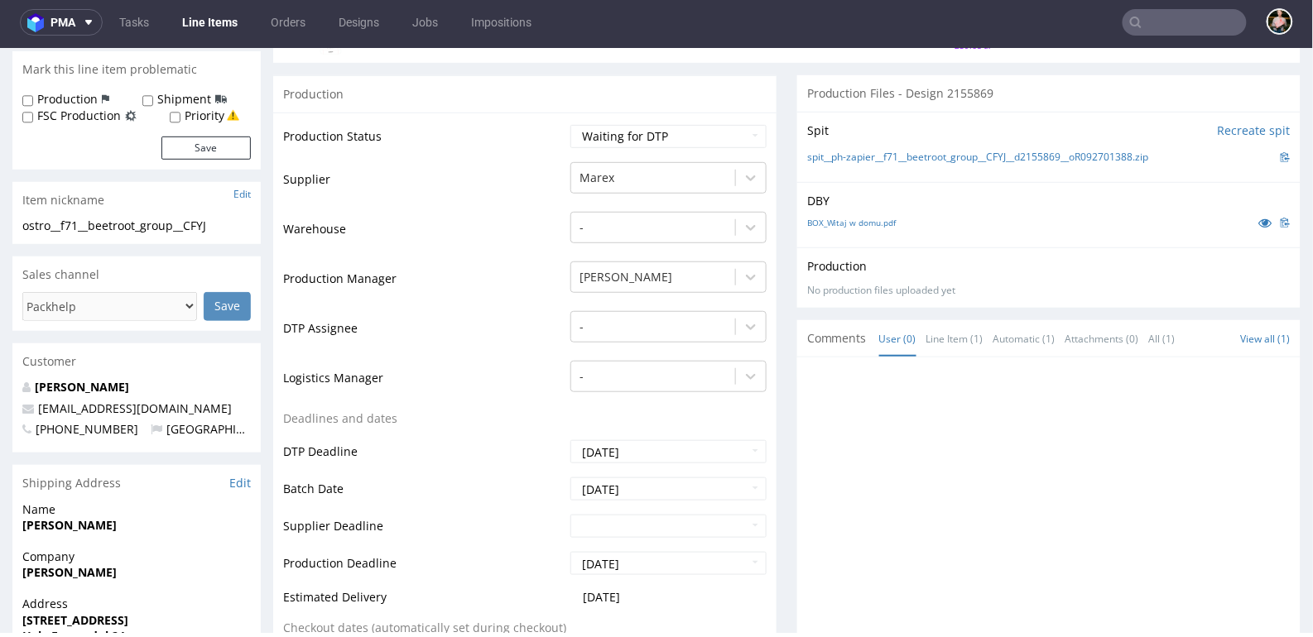
scroll to position [470, 0]
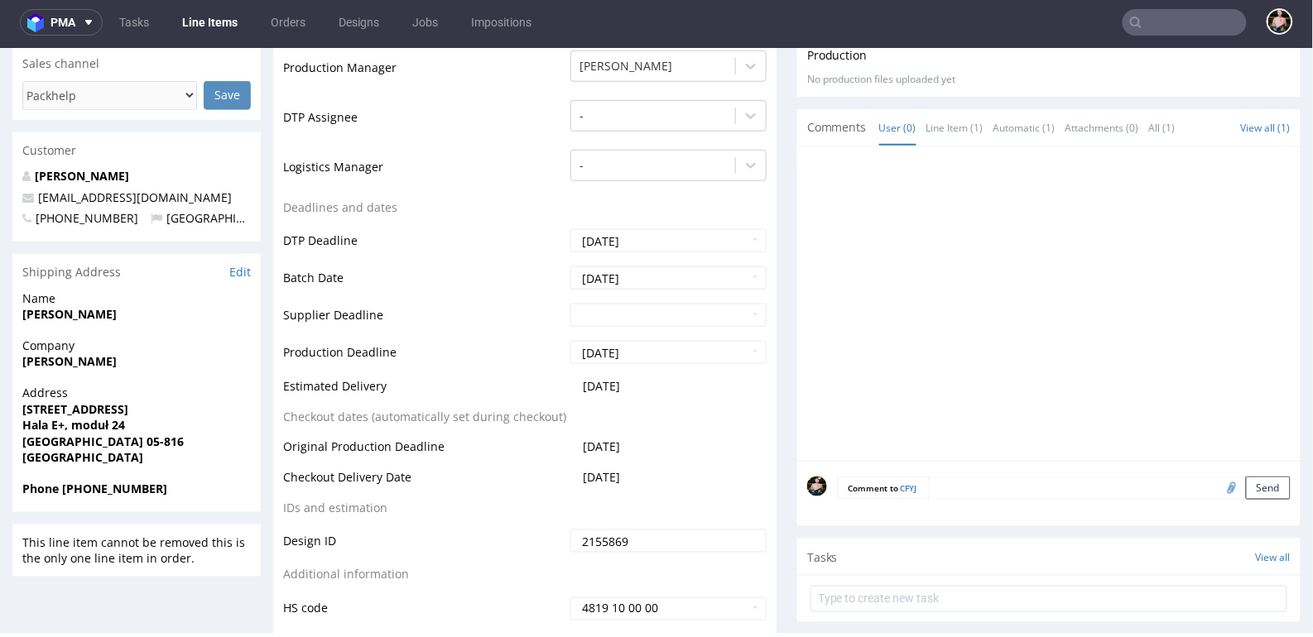
click at [994, 482] on textarea at bounding box center [1109, 487] width 363 height 23
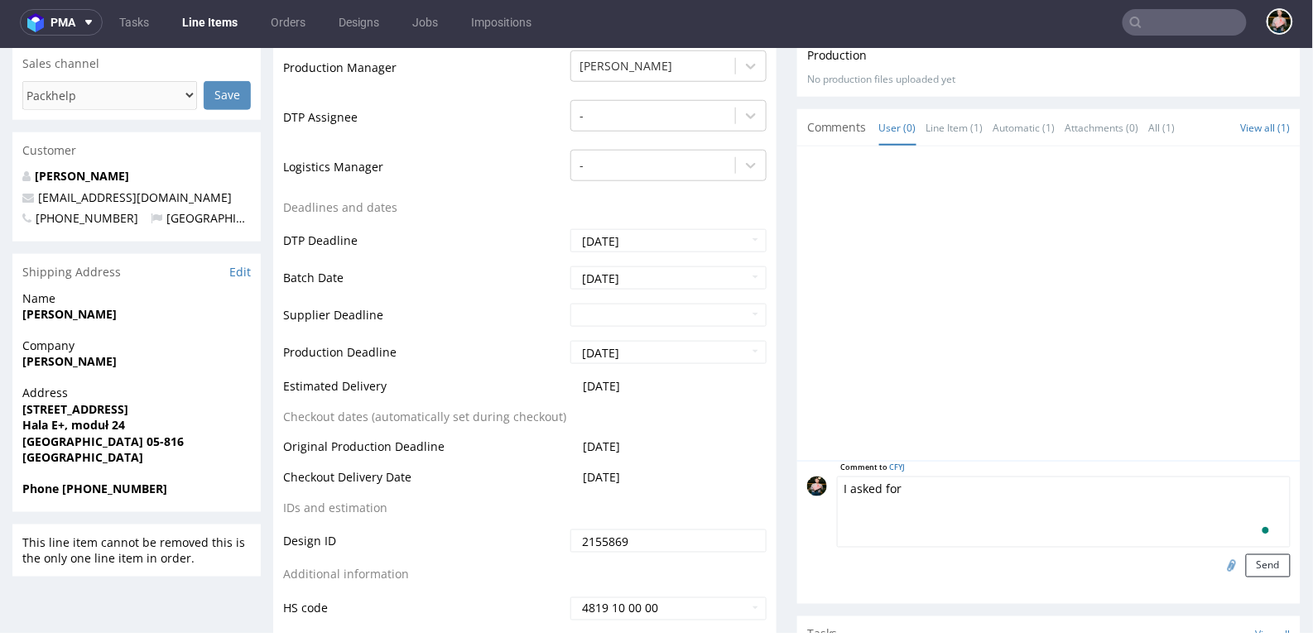
paste textarea "https://packhelp.slack.com/archives/C045KEFL400/p1759232209450309"
click at [947, 482] on textarea "I asked for https://packhelp.slack.com/archives/C045KEFL400/p1759232209450309" at bounding box center [1064, 511] width 454 height 71
type textarea "I asked for checkign this order asap https://packhelp.slack.com/archives/C045KE…"
click at [1263, 560] on button "Send" at bounding box center [1268, 565] width 45 height 23
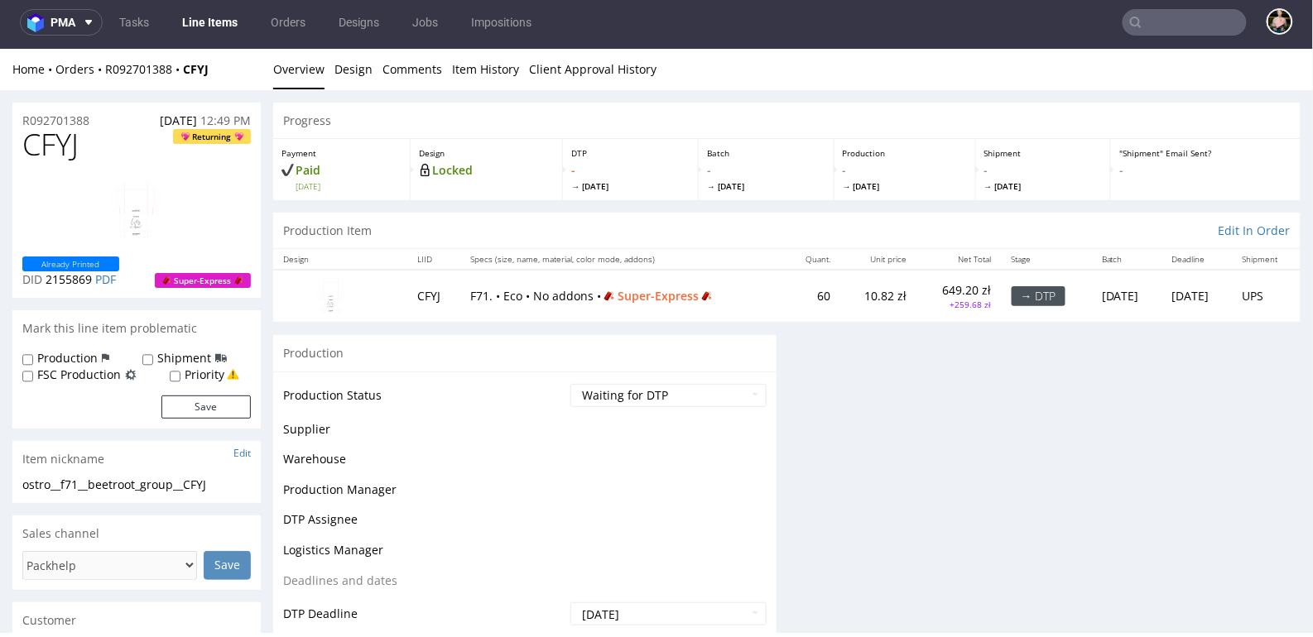
scroll to position [0, 0]
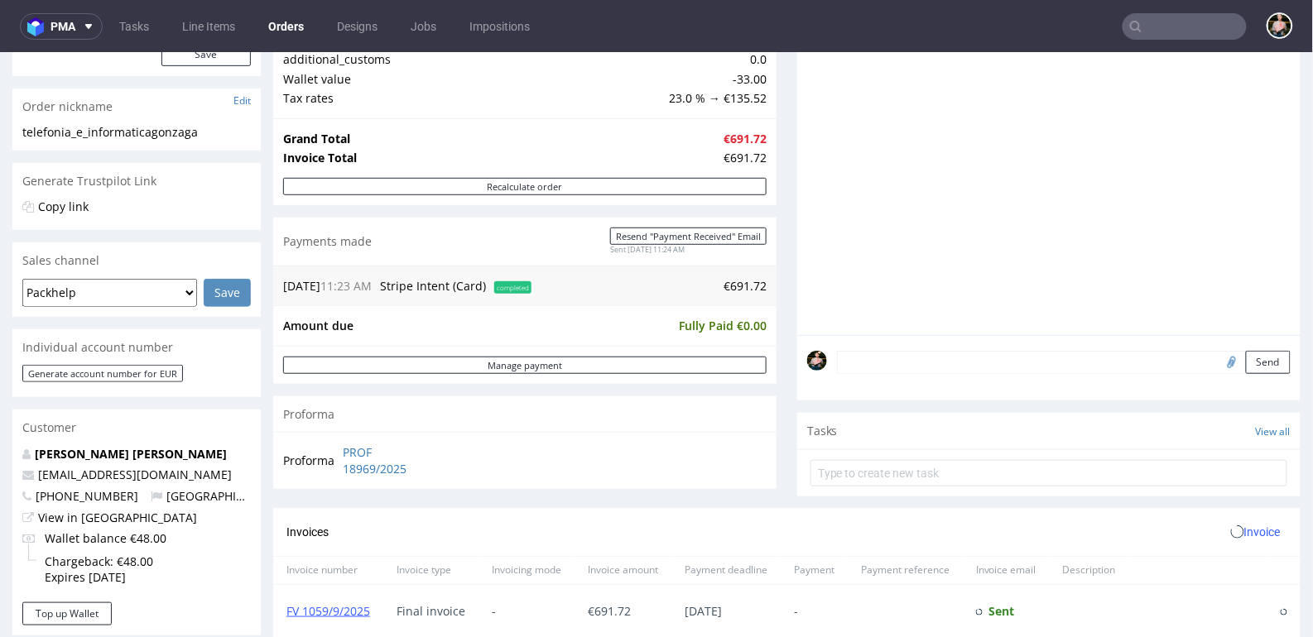
scroll to position [282, 0]
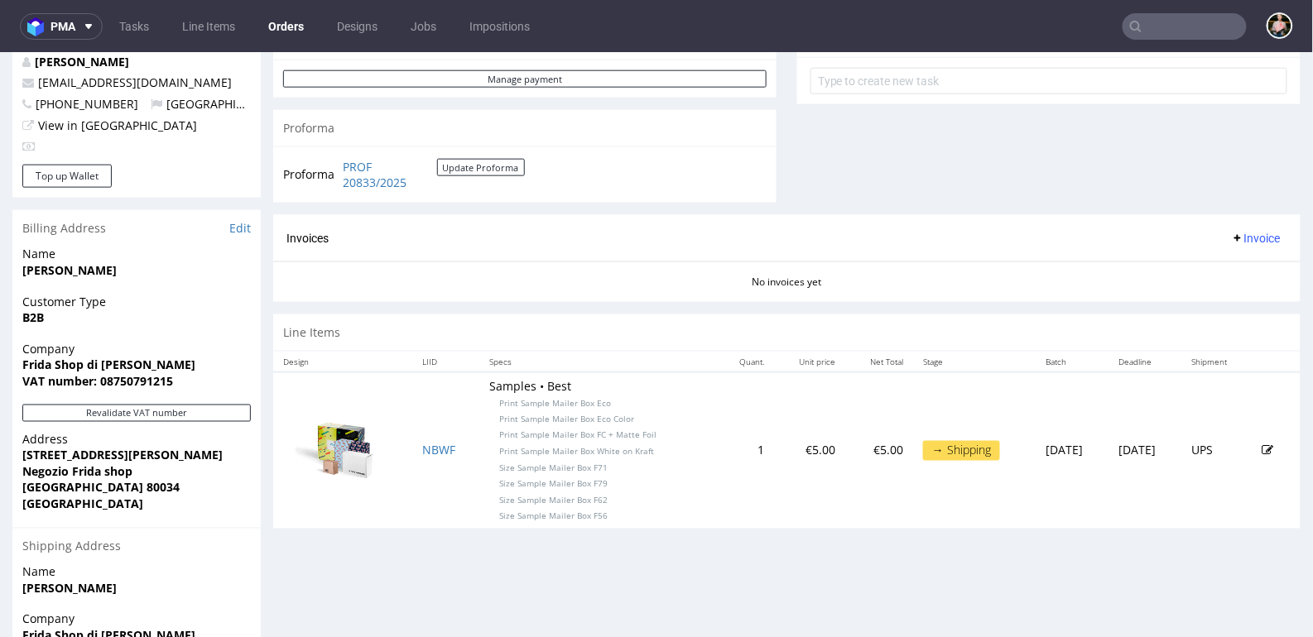
scroll to position [627, 0]
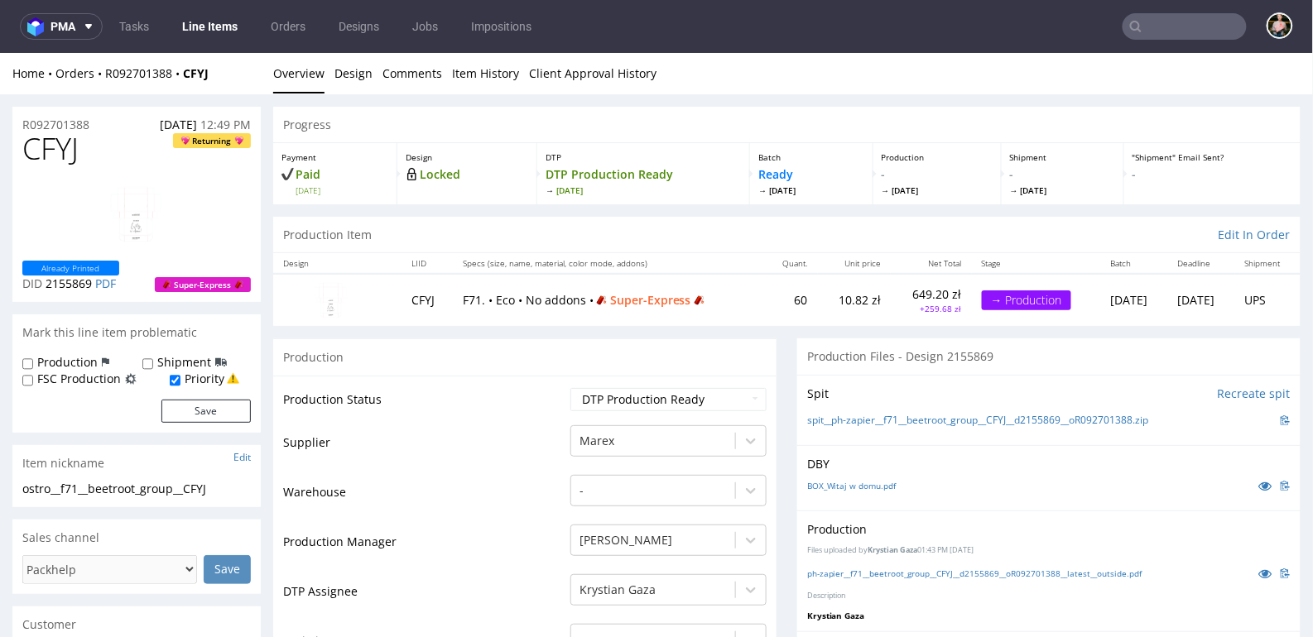
click at [445, 432] on td "Supplier" at bounding box center [424, 448] width 283 height 50
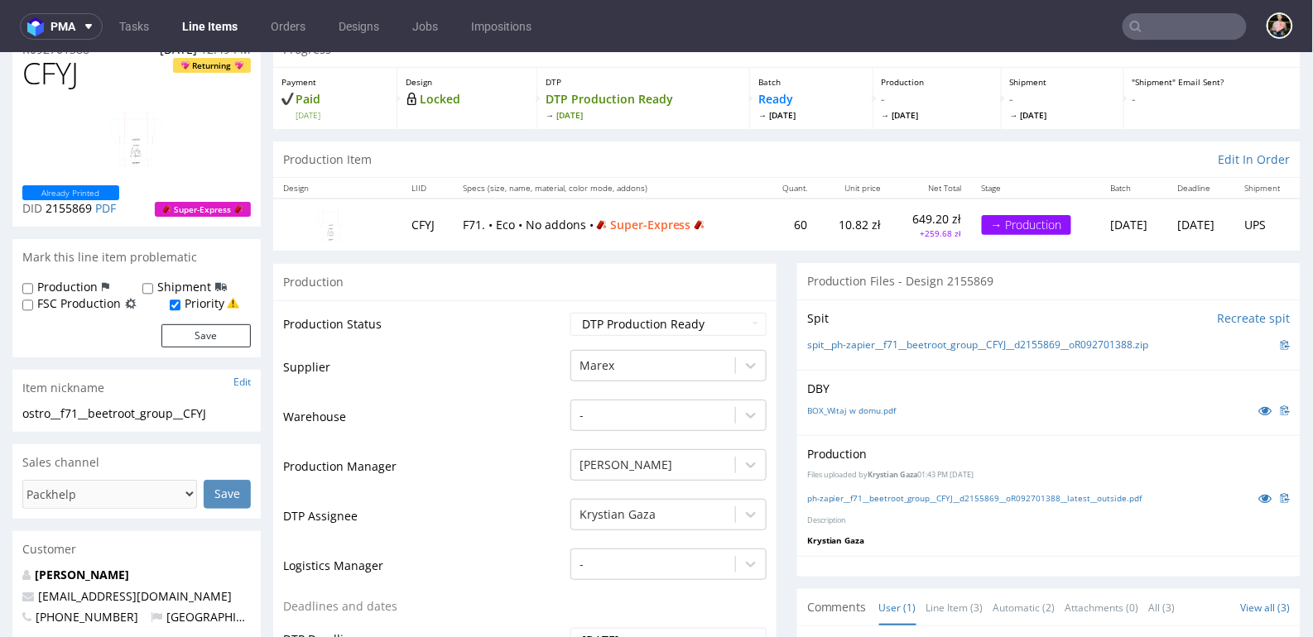
scroll to position [76, 0]
click at [881, 493] on link "ph-zapier__f71__beetroot_group__CFYJ__d2155869__oR092701388__latest__outside.pdf" at bounding box center [974, 497] width 335 height 12
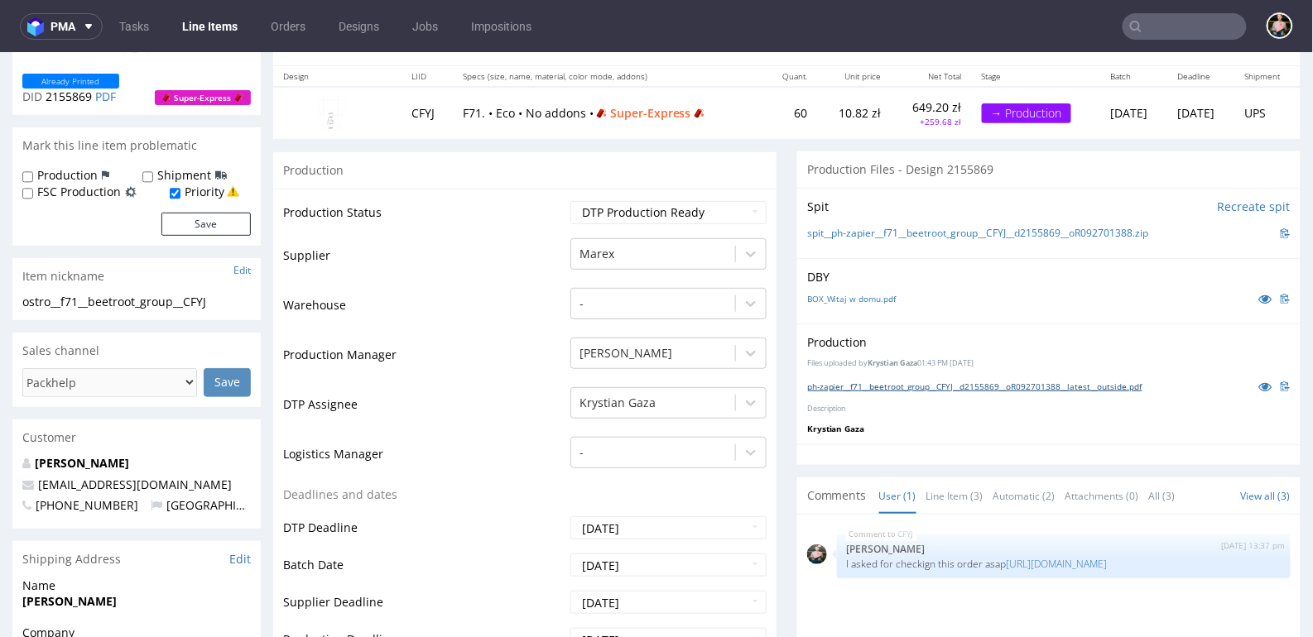
scroll to position [0, 0]
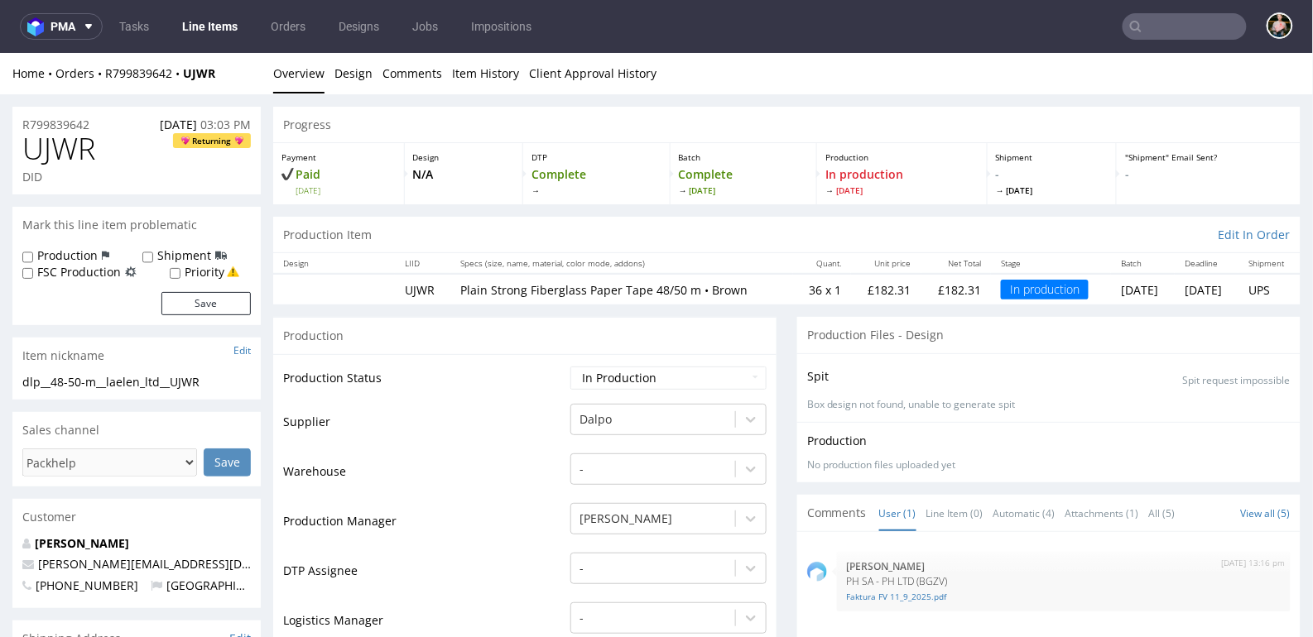
click at [362, 283] on td at bounding box center [334, 288] width 122 height 31
drag, startPoint x: 233, startPoint y: 74, endPoint x: 102, endPoint y: 73, distance: 130.8
click at [102, 73] on div "Home Orders R799839642 UJWR" at bounding box center [136, 73] width 248 height 17
copy div "R799839642 UJWR"
